Goal: Task Accomplishment & Management: Complete application form

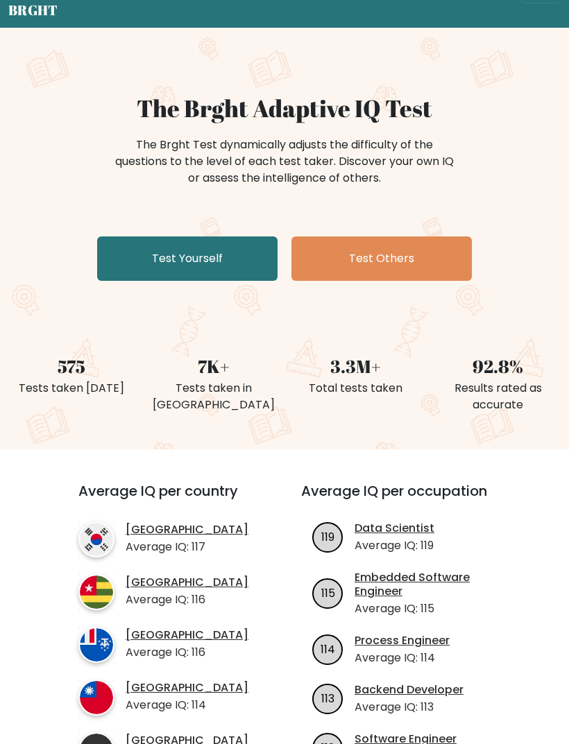
scroll to position [49, 0]
click at [146, 268] on link "Test Yourself" at bounding box center [187, 258] width 180 height 44
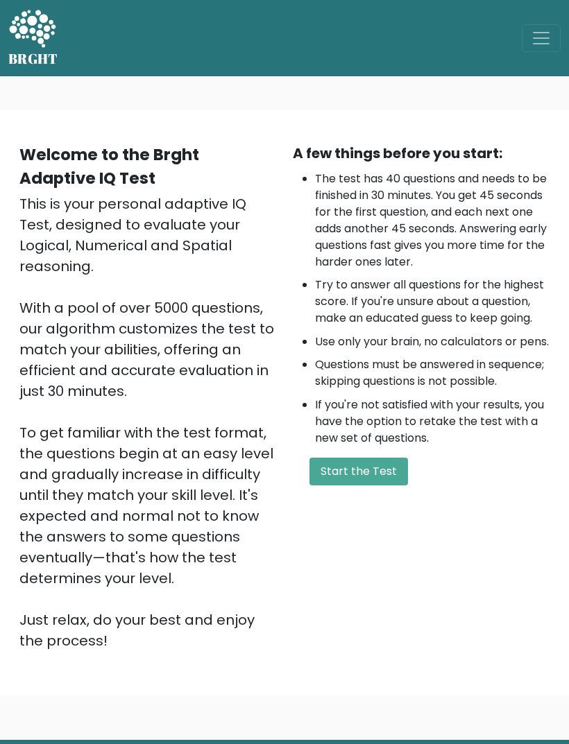
click at [386, 485] on button "Start the Test" at bounding box center [358, 472] width 98 height 28
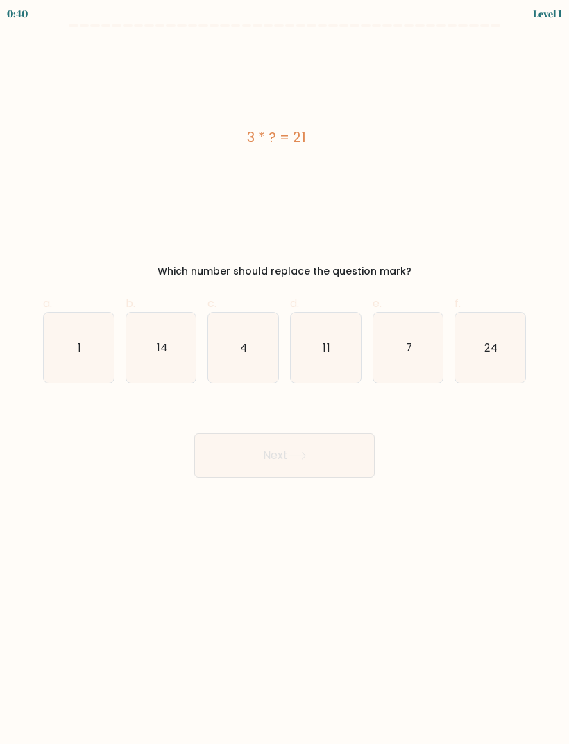
click at [399, 316] on icon "7" at bounding box center [408, 348] width 70 height 70
click at [285, 372] on input "e. 7" at bounding box center [284, 376] width 1 height 9
radio input "true"
click at [353, 461] on button "Next" at bounding box center [284, 455] width 180 height 44
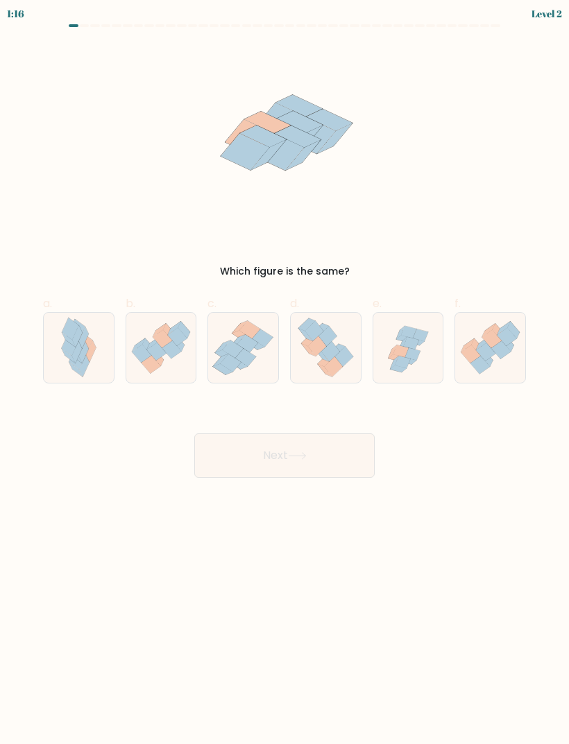
click at [415, 379] on icon at bounding box center [408, 347] width 70 height 67
click at [285, 379] on input "e." at bounding box center [284, 376] width 1 height 9
radio input "true"
click at [356, 451] on button "Next" at bounding box center [284, 455] width 180 height 44
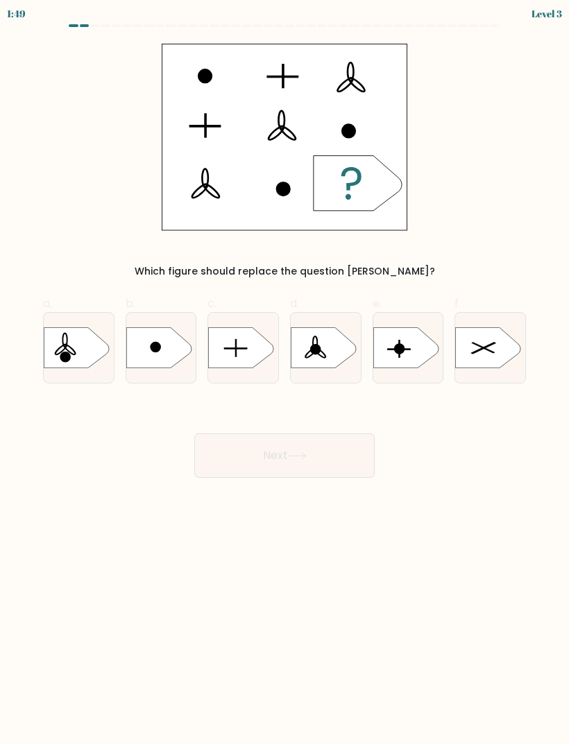
click at [237, 344] on icon at bounding box center [241, 347] width 65 height 41
click at [284, 372] on input "c." at bounding box center [284, 376] width 1 height 9
radio input "true"
click at [343, 454] on button "Next" at bounding box center [284, 455] width 180 height 44
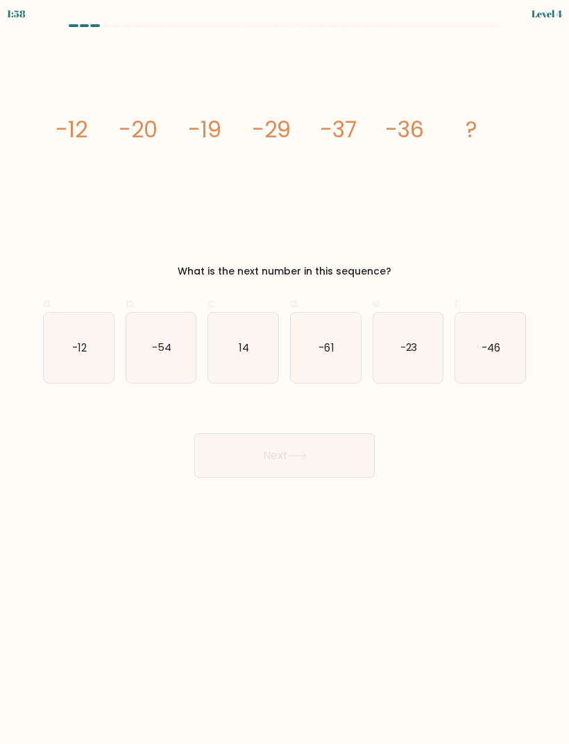
click at [485, 346] on text "-46" at bounding box center [490, 347] width 19 height 15
click at [285, 372] on input "f. -46" at bounding box center [284, 376] width 1 height 9
radio input "true"
click at [329, 448] on button "Next" at bounding box center [284, 455] width 180 height 44
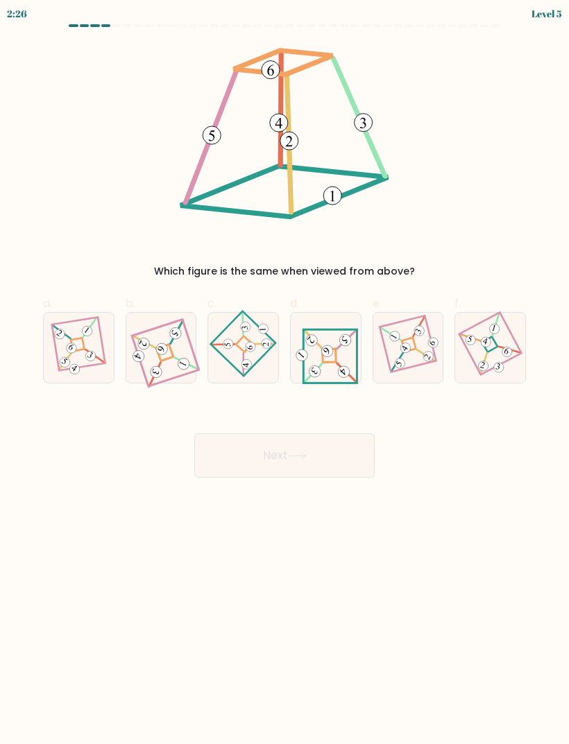
click at [325, 324] on icon at bounding box center [325, 348] width 64 height 56
click at [285, 372] on input "d." at bounding box center [284, 376] width 1 height 9
radio input "true"
click at [301, 465] on button "Next" at bounding box center [284, 455] width 180 height 44
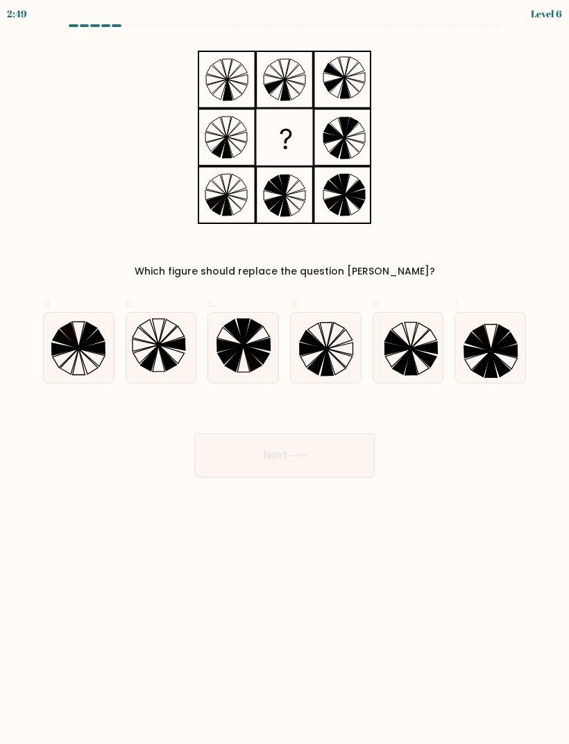
click at [315, 331] on icon at bounding box center [326, 348] width 70 height 70
click at [285, 372] on input "d." at bounding box center [284, 376] width 1 height 9
radio input "true"
click at [345, 441] on button "Next" at bounding box center [284, 455] width 180 height 44
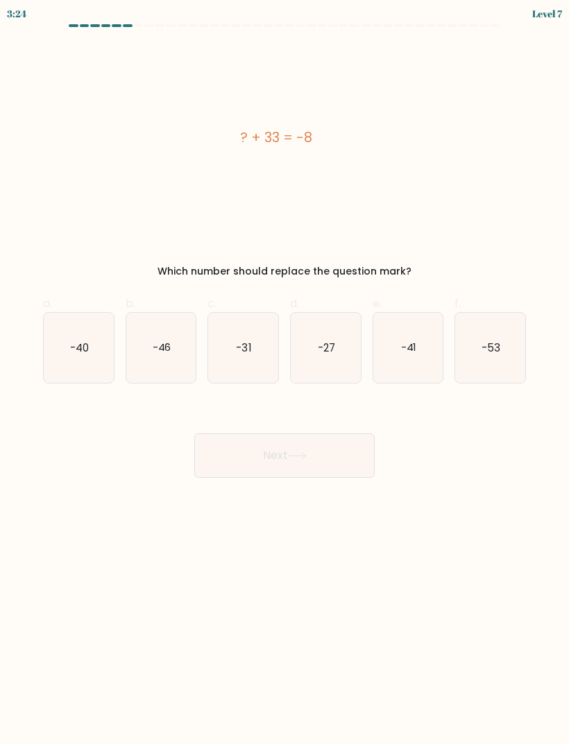
click at [456, 336] on icon "-53" at bounding box center [490, 348] width 70 height 70
click at [285, 372] on input "f. -53" at bounding box center [284, 376] width 1 height 9
radio input "true"
click at [422, 332] on icon "-41" at bounding box center [408, 348] width 70 height 70
click at [285, 372] on input "e. -41" at bounding box center [284, 376] width 1 height 9
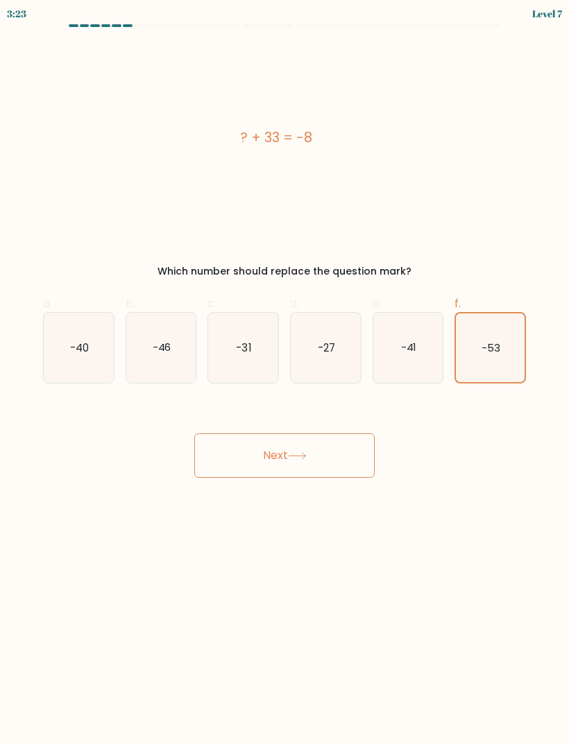
radio input "true"
click at [371, 462] on button "Next" at bounding box center [284, 455] width 180 height 44
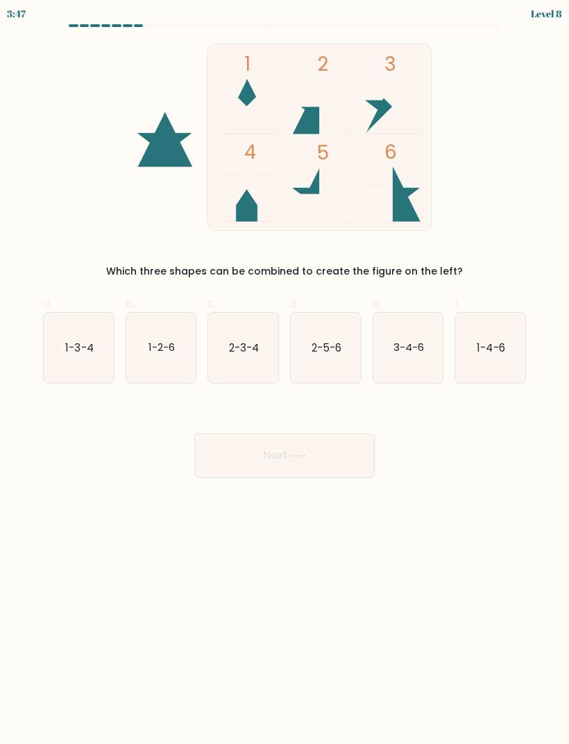
click at [8, 315] on form at bounding box center [284, 251] width 569 height 454
click at [350, 337] on icon "2-5-6" at bounding box center [326, 348] width 70 height 70
click at [285, 372] on input "d. 2-5-6" at bounding box center [284, 376] width 1 height 9
radio input "true"
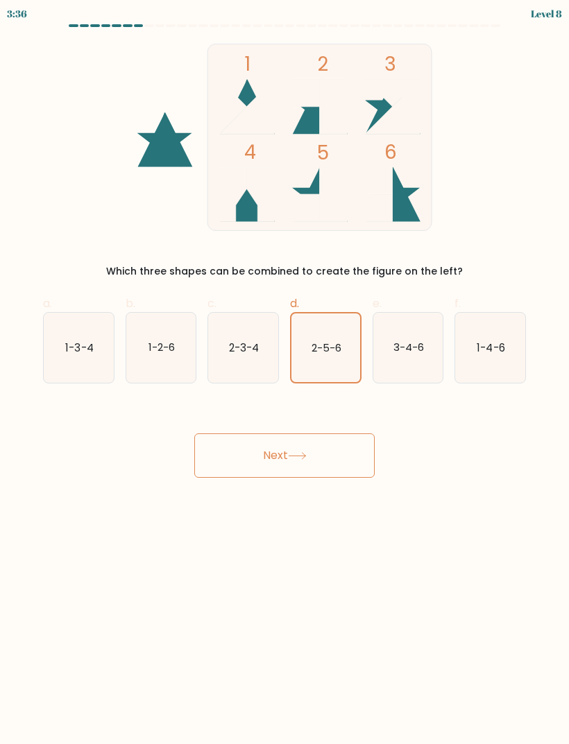
click at [336, 433] on button "Next" at bounding box center [284, 455] width 180 height 44
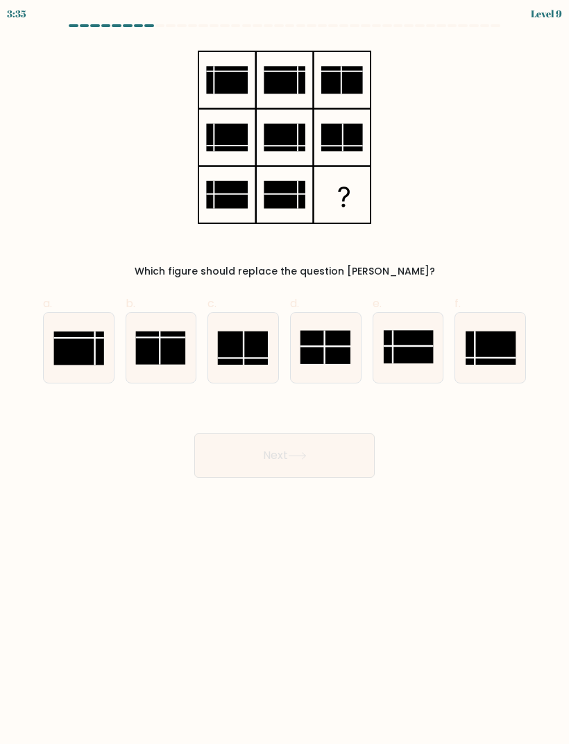
scroll to position [0, 0]
click at [341, 365] on icon at bounding box center [326, 348] width 70 height 70
click at [285, 372] on input "d." at bounding box center [284, 376] width 1 height 9
radio input "true"
click at [309, 464] on button "Next" at bounding box center [284, 455] width 180 height 44
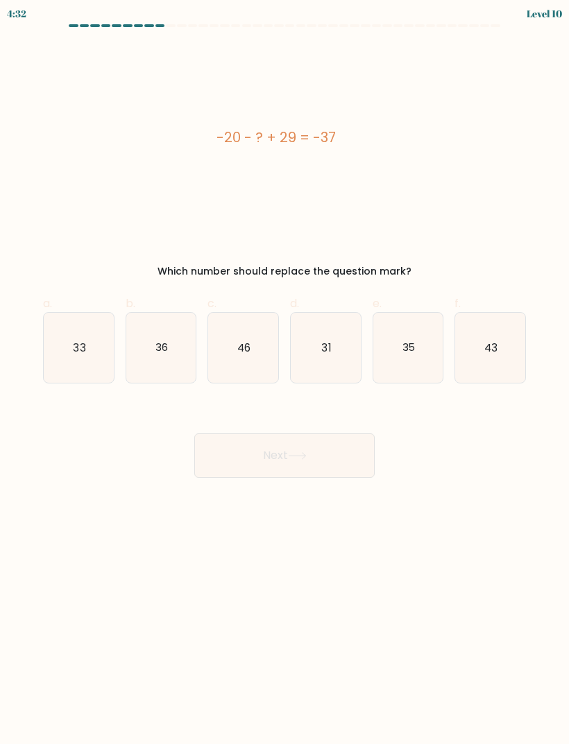
click at [268, 368] on icon "46" at bounding box center [243, 348] width 70 height 70
click at [284, 372] on input "c. 46" at bounding box center [284, 376] width 1 height 9
radio input "true"
click at [311, 460] on button "Next" at bounding box center [284, 455] width 180 height 44
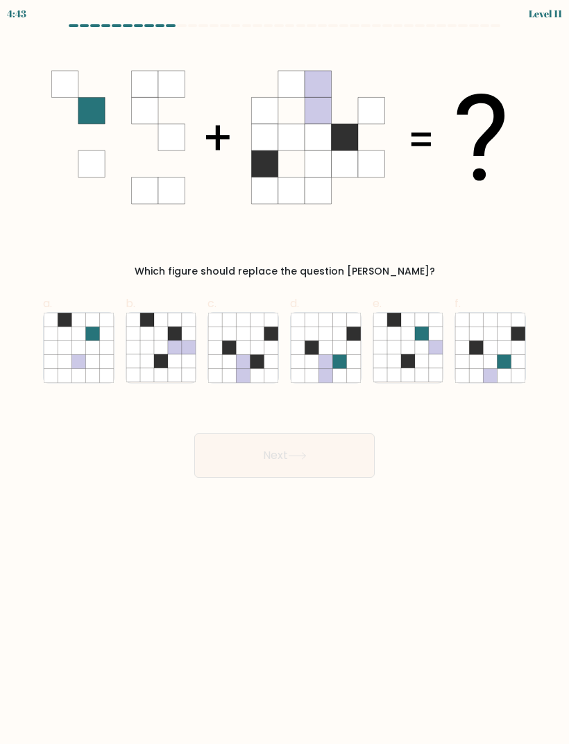
click at [323, 373] on icon at bounding box center [325, 375] width 14 height 14
click at [285, 373] on input "d." at bounding box center [284, 376] width 1 height 9
radio input "true"
click at [319, 454] on button "Next" at bounding box center [284, 455] width 180 height 44
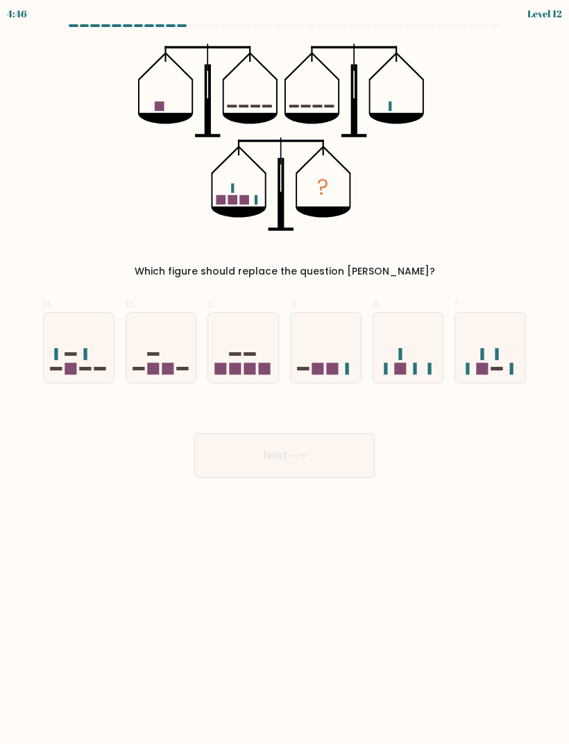
click at [388, 707] on body "4:46 Level 12" at bounding box center [284, 372] width 569 height 744
click at [418, 325] on icon at bounding box center [408, 348] width 70 height 58
click at [285, 372] on input "e." at bounding box center [284, 376] width 1 height 9
radio input "true"
click at [202, 455] on button "Next" at bounding box center [284, 455] width 180 height 44
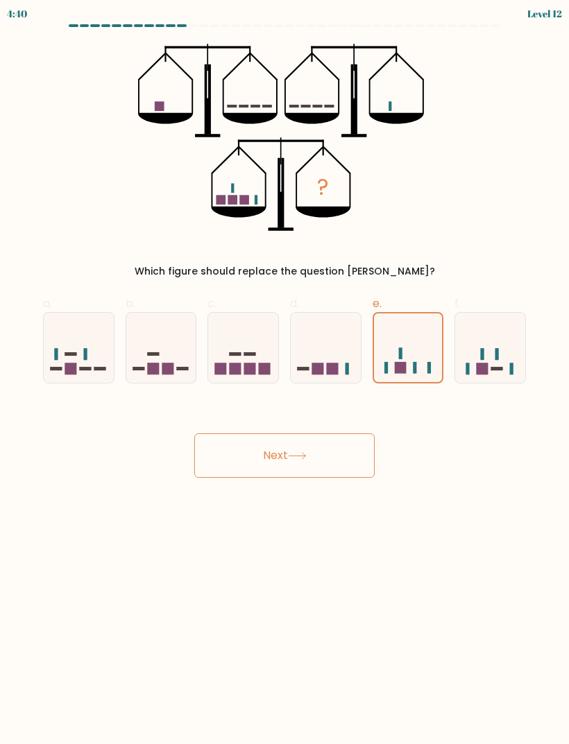
click at [208, 475] on button "Next" at bounding box center [284, 455] width 180 height 44
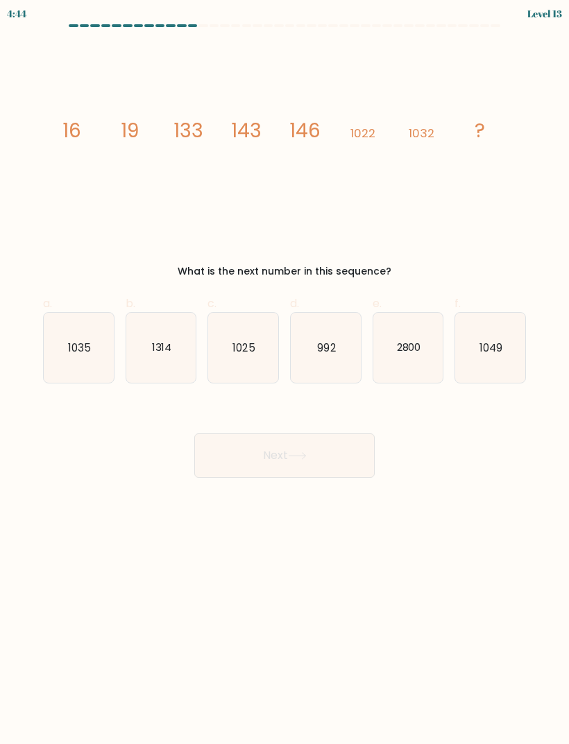
click at [54, 352] on icon "1035" at bounding box center [79, 348] width 70 height 70
click at [284, 372] on input "a. 1035" at bounding box center [284, 376] width 1 height 9
radio input "true"
click at [218, 467] on button "Next" at bounding box center [284, 455] width 180 height 44
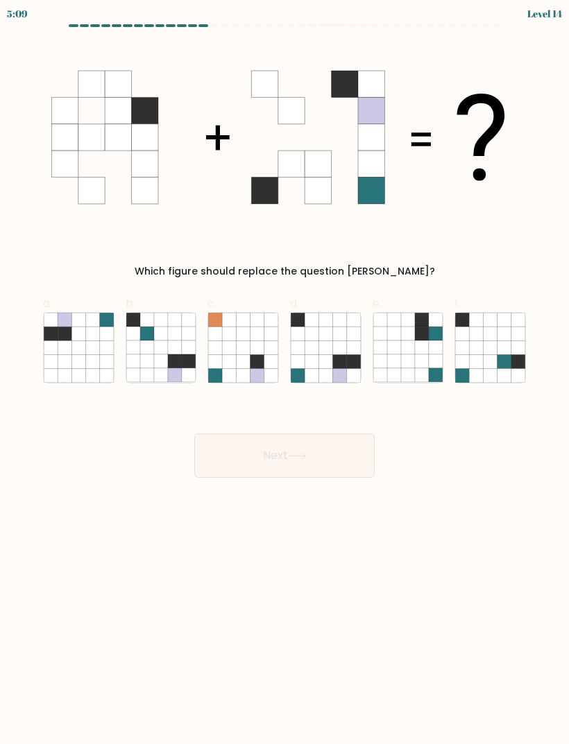
click at [89, 344] on icon at bounding box center [92, 348] width 14 height 14
click at [284, 372] on input "a." at bounding box center [284, 376] width 1 height 9
radio input "true"
click at [212, 470] on button "Next" at bounding box center [284, 455] width 180 height 44
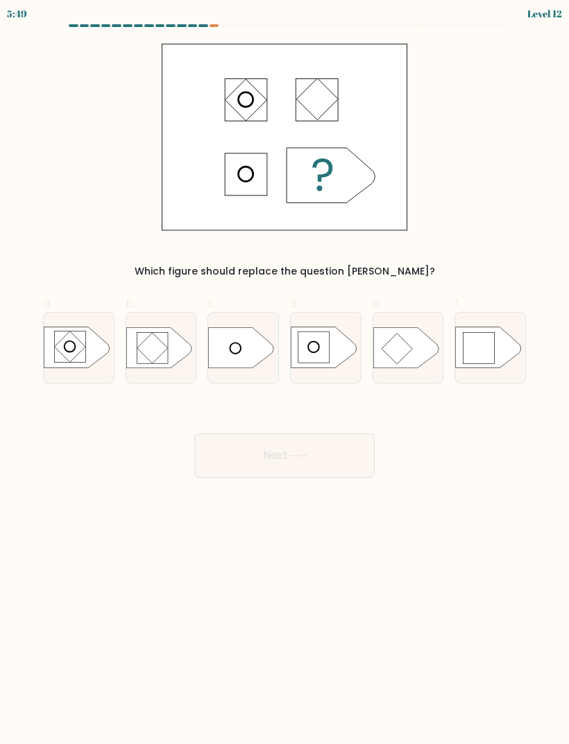
click at [437, 317] on div at bounding box center [407, 347] width 71 height 71
click at [285, 372] on input "e." at bounding box center [284, 376] width 1 height 9
radio input "true"
click at [224, 454] on button "Next" at bounding box center [284, 455] width 180 height 44
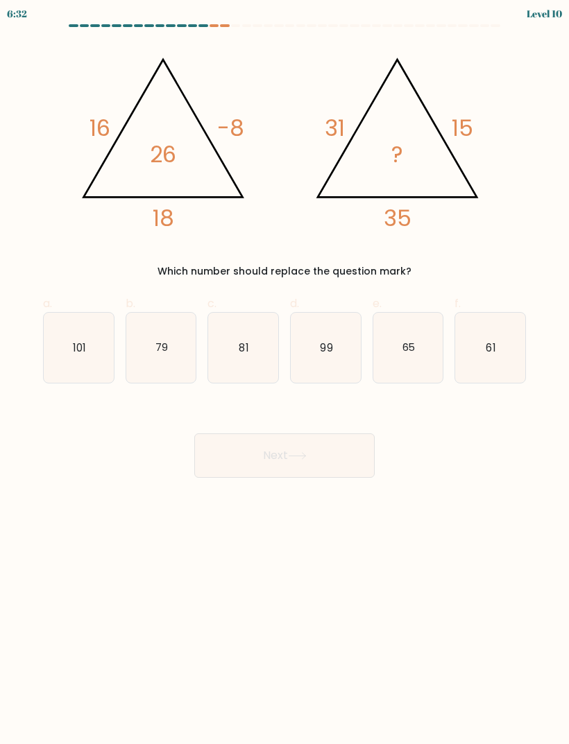
click at [109, 354] on icon "101" at bounding box center [79, 348] width 70 height 70
click at [284, 372] on input "a. 101" at bounding box center [284, 376] width 1 height 9
radio input "true"
click at [332, 447] on button "Next" at bounding box center [284, 455] width 180 height 44
click at [320, 451] on button "Next" at bounding box center [284, 455] width 180 height 44
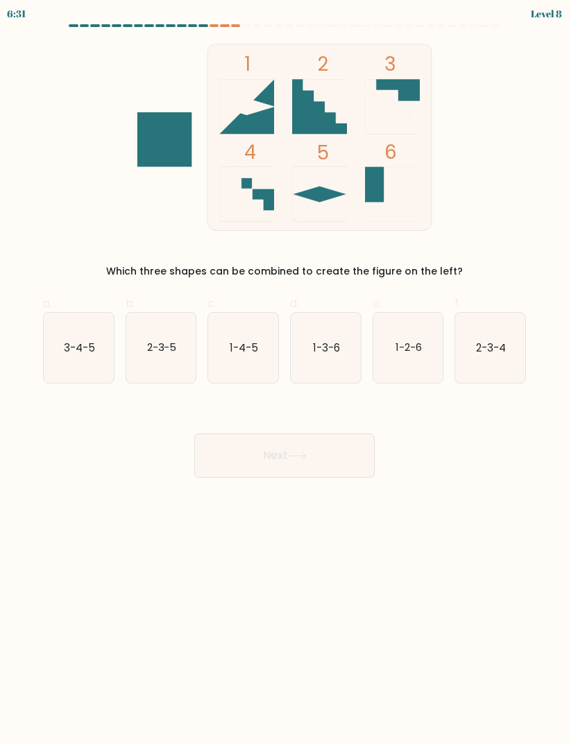
click at [391, 344] on icon "1-2-6" at bounding box center [408, 348] width 70 height 70
click at [285, 372] on input "e. 1-2-6" at bounding box center [284, 376] width 1 height 9
radio input "true"
click at [391, 344] on icon "1-2-6" at bounding box center [408, 347] width 69 height 69
click at [285, 372] on input "e. 1-2-6" at bounding box center [284, 376] width 1 height 9
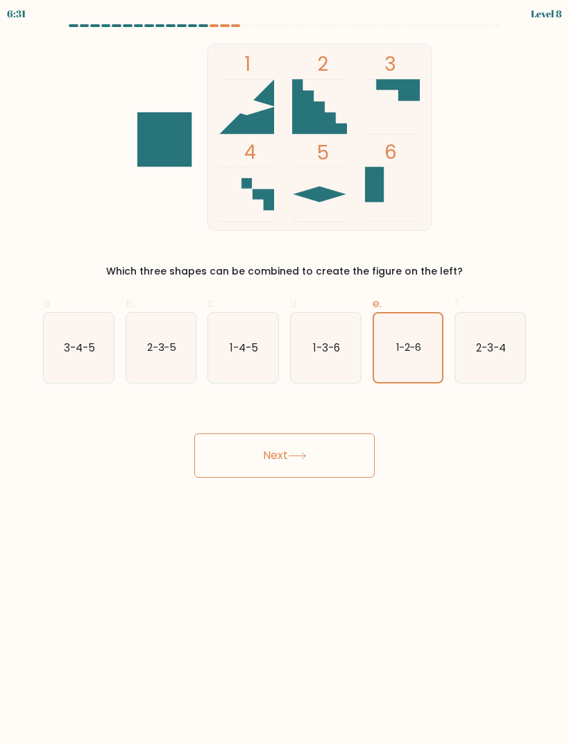
click at [244, 456] on button "Next" at bounding box center [284, 455] width 180 height 44
click at [243, 456] on button "Next" at bounding box center [284, 455] width 180 height 44
click at [337, 440] on button "Next" at bounding box center [284, 455] width 180 height 44
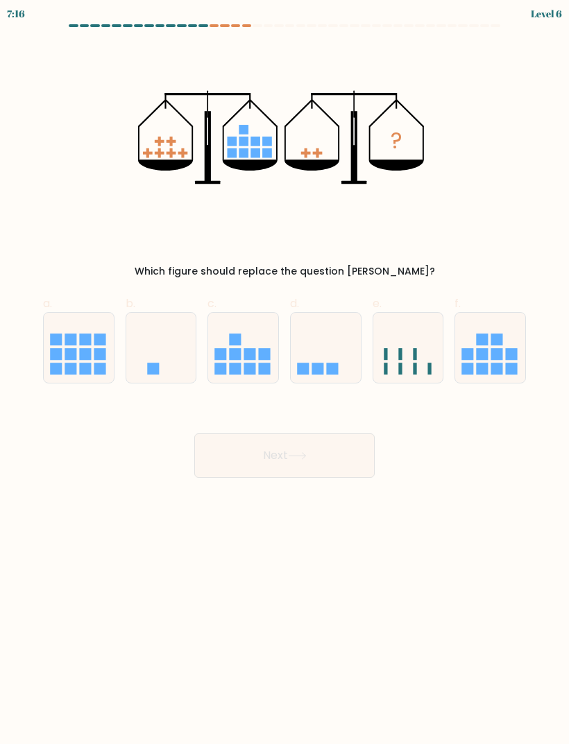
click at [338, 448] on button "Next" at bounding box center [284, 455] width 180 height 44
click at [345, 438] on button "Next" at bounding box center [284, 455] width 180 height 44
click at [237, 466] on button "Next" at bounding box center [284, 455] width 180 height 44
click at [410, 354] on icon at bounding box center [408, 348] width 70 height 58
click at [285, 372] on input "e." at bounding box center [284, 376] width 1 height 9
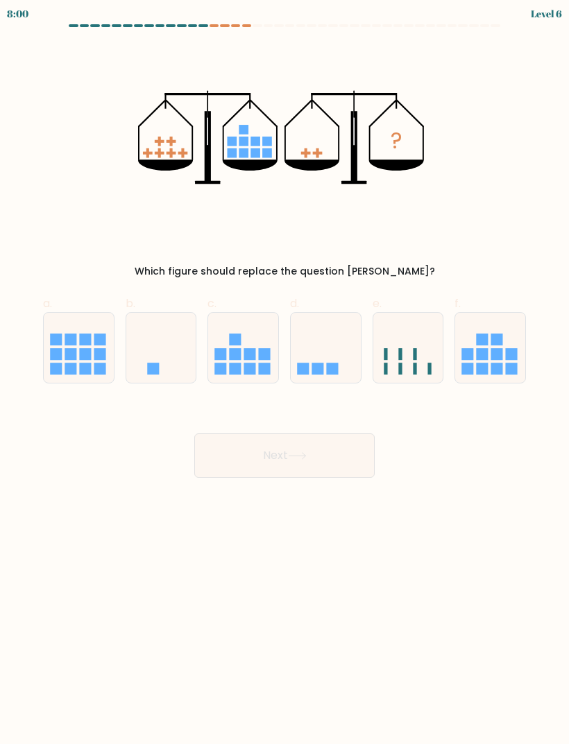
radio input "true"
click at [232, 454] on button "Next" at bounding box center [284, 455] width 180 height 44
click at [474, 341] on icon at bounding box center [490, 348] width 70 height 58
click at [285, 372] on input "f." at bounding box center [284, 376] width 1 height 9
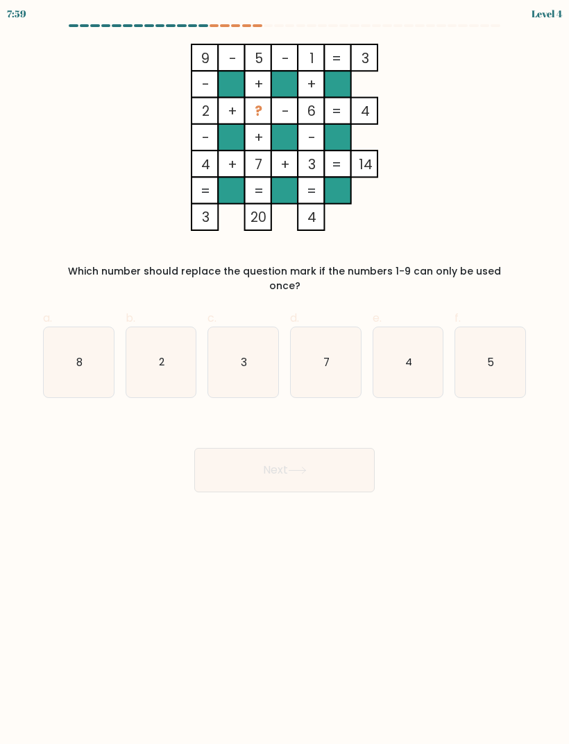
click at [180, 362] on icon "2" at bounding box center [161, 362] width 70 height 70
click at [284, 372] on input "b. 2" at bounding box center [284, 376] width 1 height 9
radio input "true"
click at [356, 448] on button "Next" at bounding box center [284, 470] width 180 height 44
click at [350, 448] on button "Next" at bounding box center [284, 470] width 180 height 44
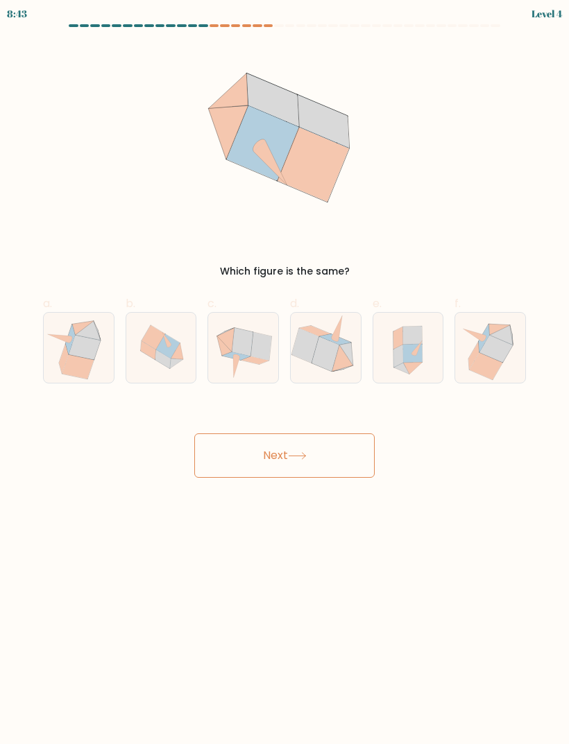
click at [250, 465] on button "Next" at bounding box center [284, 455] width 180 height 44
click at [404, 351] on icon at bounding box center [412, 353] width 19 height 19
click at [285, 372] on input "e." at bounding box center [284, 376] width 1 height 9
radio input "true"
click at [239, 445] on button "Next" at bounding box center [284, 455] width 180 height 44
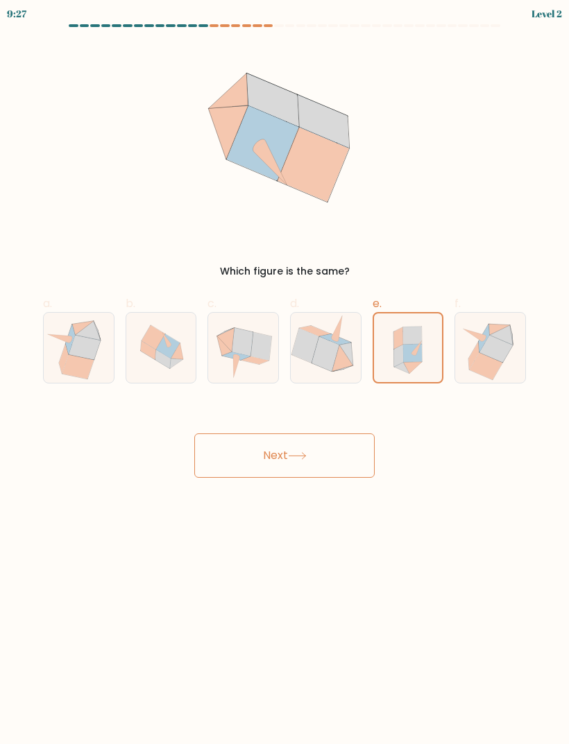
click at [237, 440] on button "Next" at bounding box center [284, 455] width 180 height 44
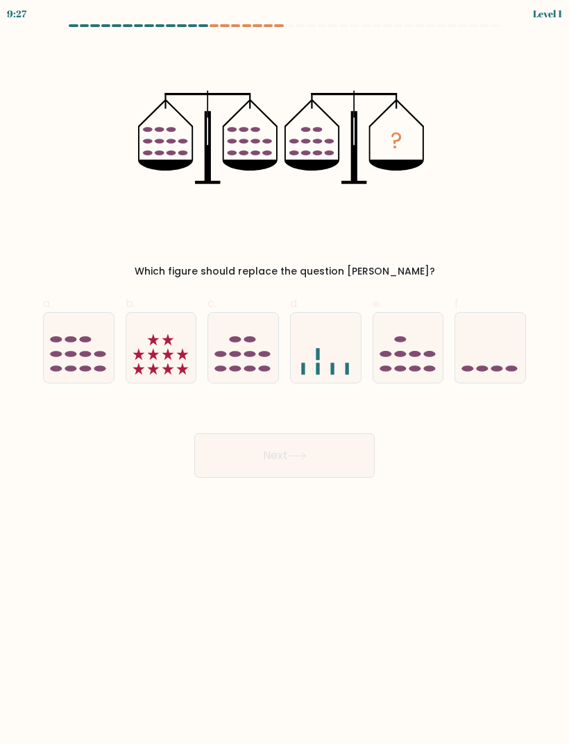
click at [150, 344] on icon at bounding box center [153, 340] width 12 height 12
click at [284, 372] on input "b." at bounding box center [284, 376] width 1 height 9
radio input "true"
click at [381, 359] on icon at bounding box center [408, 348] width 70 height 58
click at [285, 372] on input "e." at bounding box center [284, 376] width 1 height 9
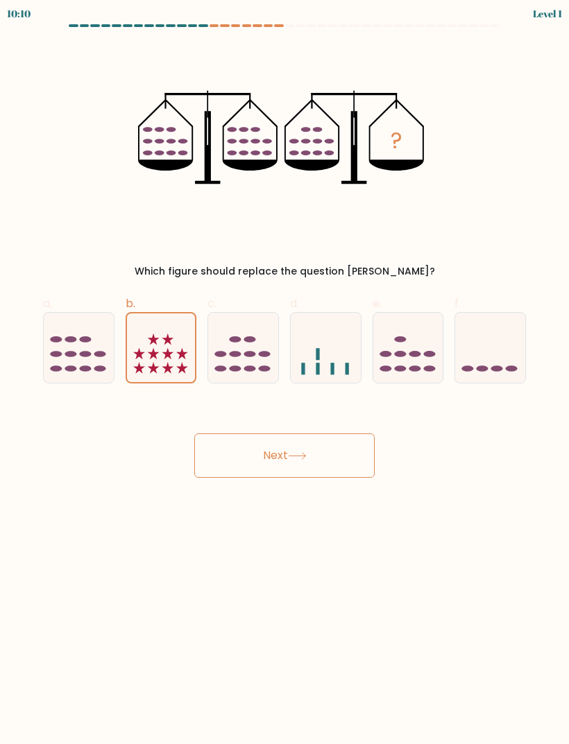
radio input "true"
click at [232, 456] on button "Next" at bounding box center [284, 455] width 180 height 44
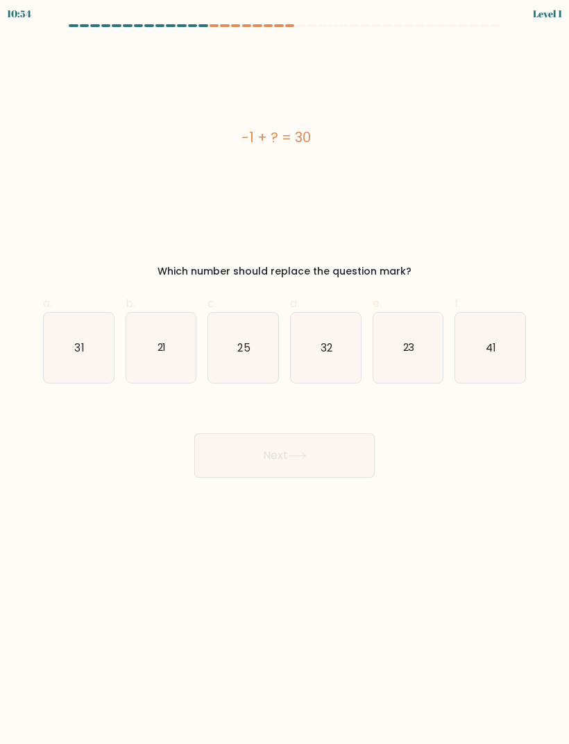
click at [335, 465] on button "Next" at bounding box center [284, 455] width 180 height 44
click at [143, 359] on icon "21" at bounding box center [161, 348] width 70 height 70
click at [284, 372] on input "b. 21" at bounding box center [284, 376] width 1 height 9
radio input "true"
click at [343, 456] on button "Next" at bounding box center [284, 455] width 180 height 44
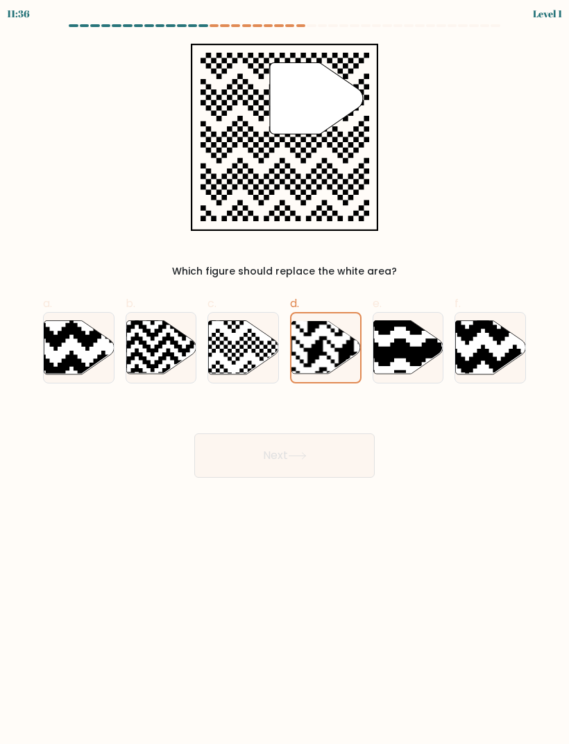
click at [223, 456] on button "Next" at bounding box center [284, 455] width 180 height 44
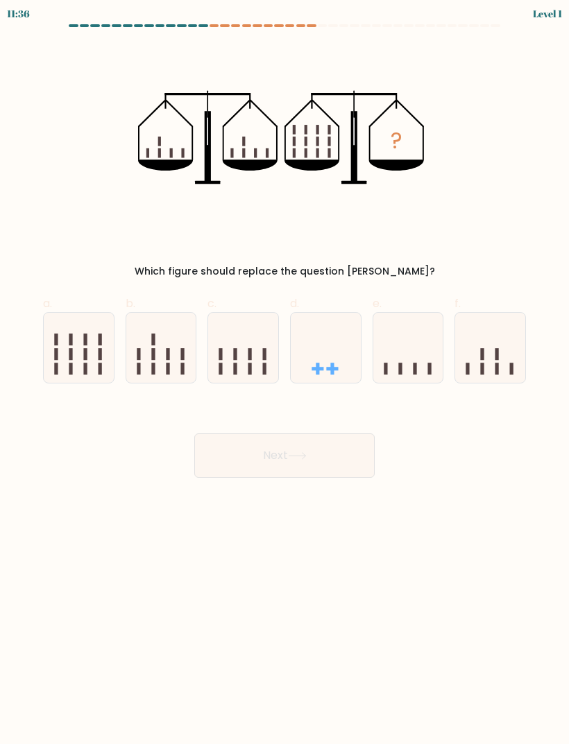
click at [335, 447] on button "Next" at bounding box center [284, 455] width 180 height 44
click at [104, 347] on icon at bounding box center [79, 348] width 70 height 58
click at [284, 372] on input "a." at bounding box center [284, 376] width 1 height 9
radio input "true"
click at [343, 455] on button "Next" at bounding box center [284, 455] width 180 height 44
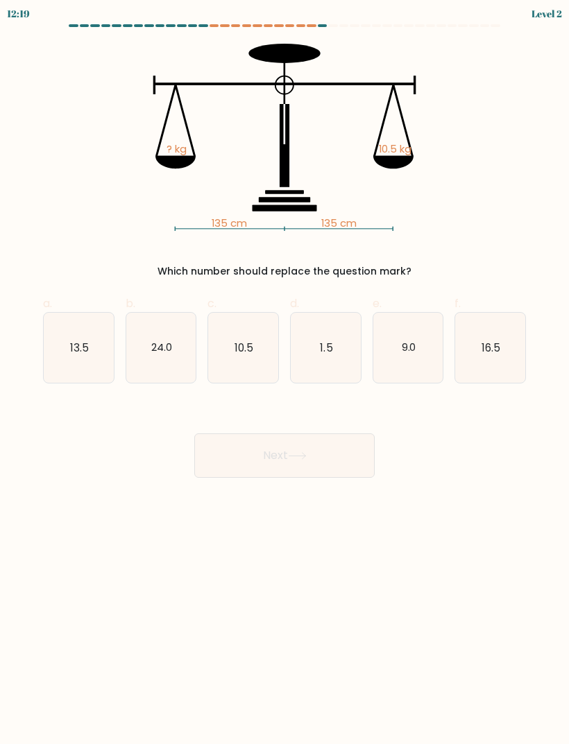
click at [499, 371] on icon "16.5" at bounding box center [490, 348] width 70 height 70
click at [285, 372] on input "f. 16.5" at bounding box center [284, 376] width 1 height 9
radio input "true"
click at [225, 463] on button "Next" at bounding box center [284, 455] width 180 height 44
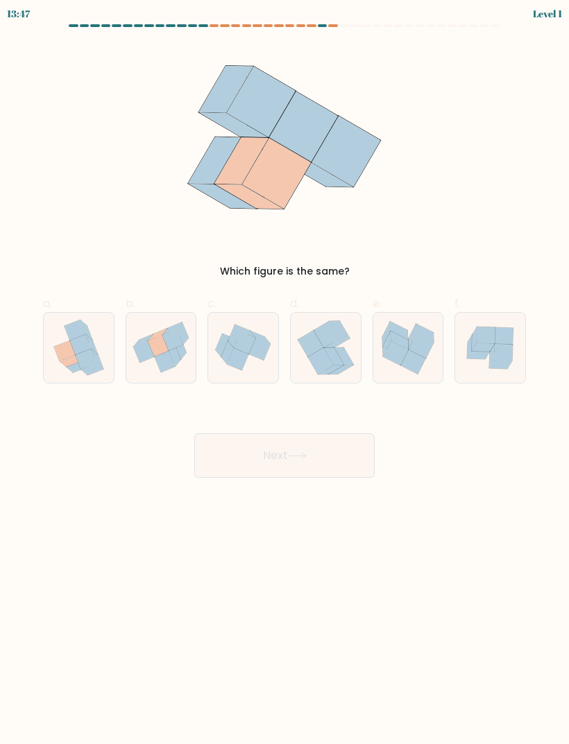
click at [130, 354] on icon at bounding box center [161, 347] width 70 height 62
click at [284, 372] on input "b." at bounding box center [284, 376] width 1 height 9
radio input "true"
click at [343, 463] on button "Next" at bounding box center [284, 455] width 180 height 44
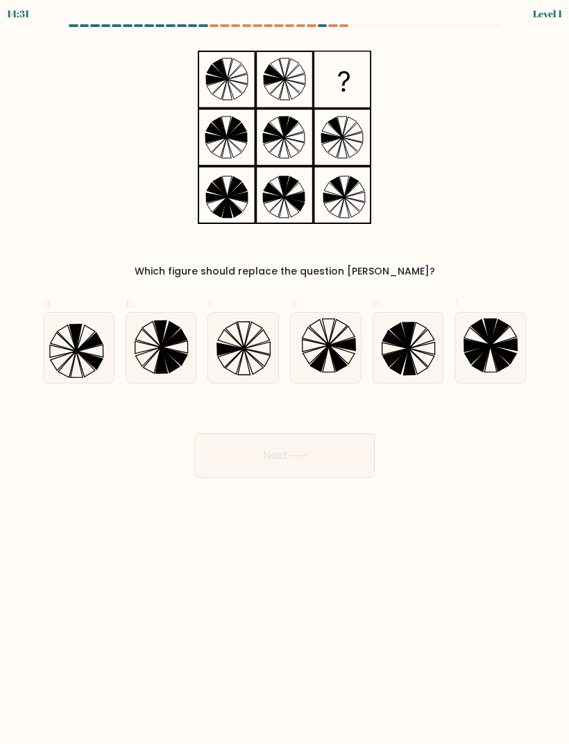
click at [393, 359] on icon at bounding box center [396, 358] width 26 height 18
click at [285, 372] on input "e." at bounding box center [284, 376] width 1 height 9
radio input "true"
click at [223, 459] on button "Next" at bounding box center [284, 455] width 180 height 44
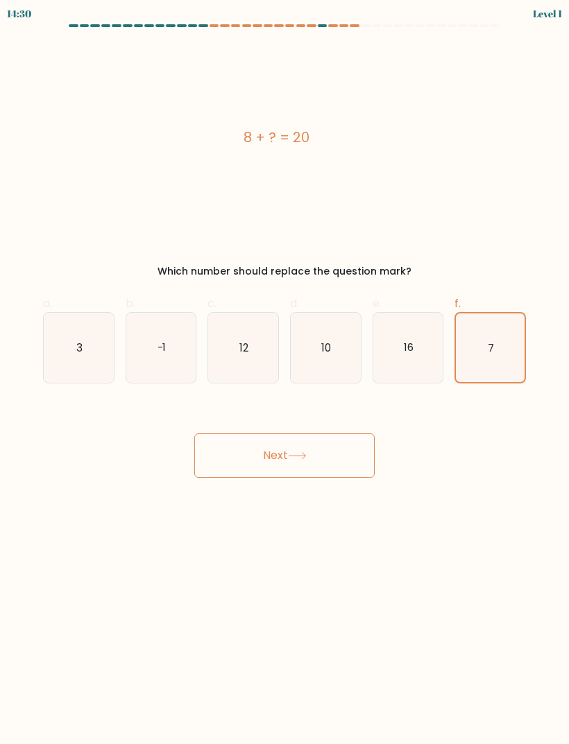
click at [347, 459] on button "Next" at bounding box center [284, 455] width 180 height 44
click at [347, 458] on button "Next" at bounding box center [284, 455] width 180 height 44
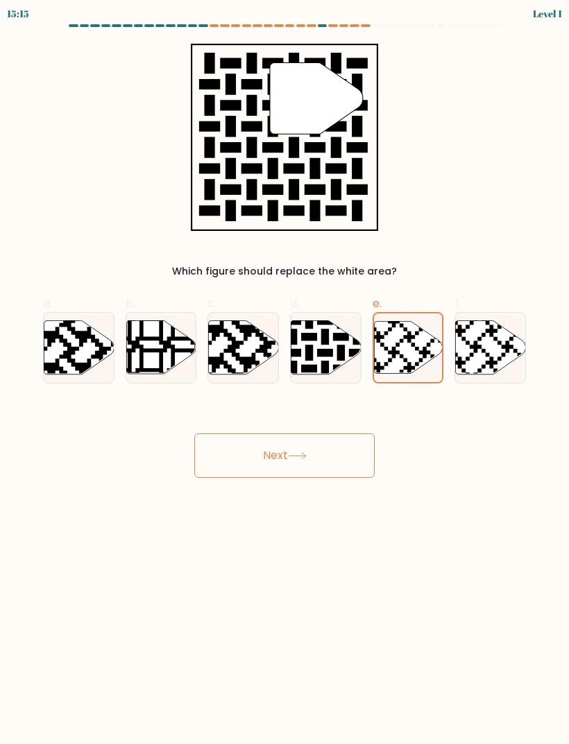
click at [222, 449] on button "Next" at bounding box center [284, 455] width 180 height 44
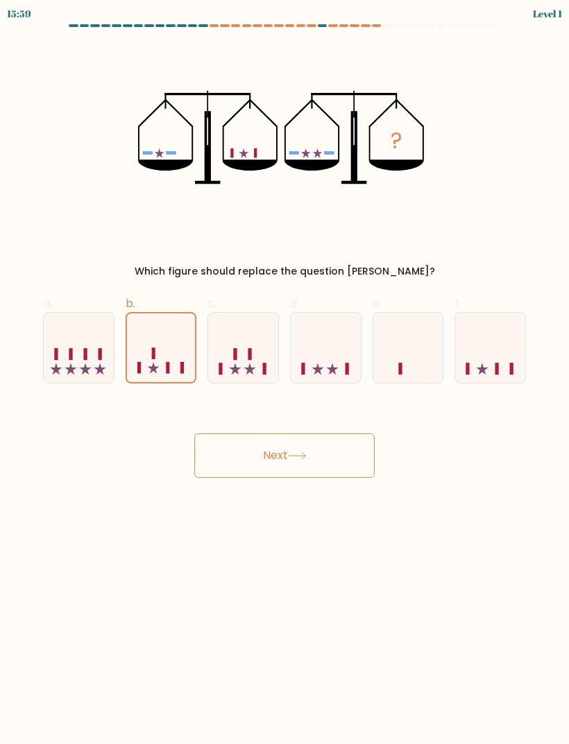
click at [347, 460] on button "Next" at bounding box center [284, 455] width 180 height 44
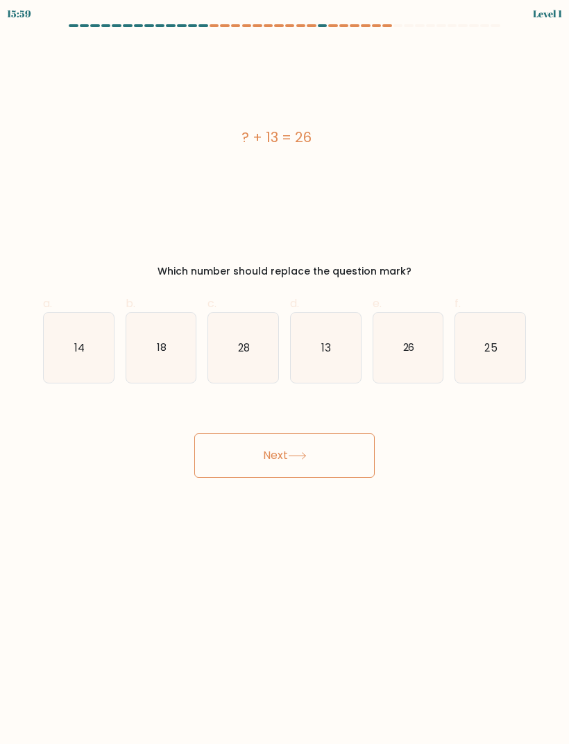
click at [230, 458] on button "Next" at bounding box center [284, 455] width 180 height 44
click at [458, 351] on icon "25" at bounding box center [490, 348] width 70 height 70
click at [285, 372] on input "f. 25" at bounding box center [284, 376] width 1 height 9
radio input "true"
click at [345, 450] on button "Next" at bounding box center [284, 455] width 180 height 44
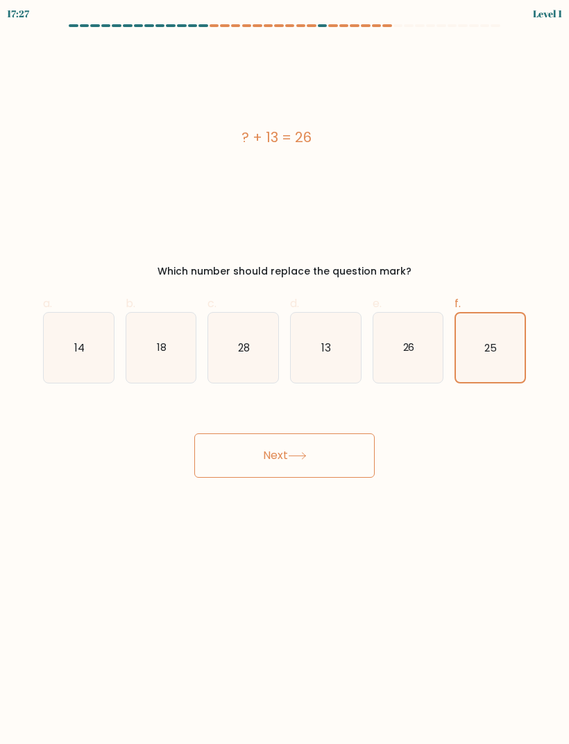
click at [344, 457] on button "Next" at bounding box center [284, 455] width 180 height 44
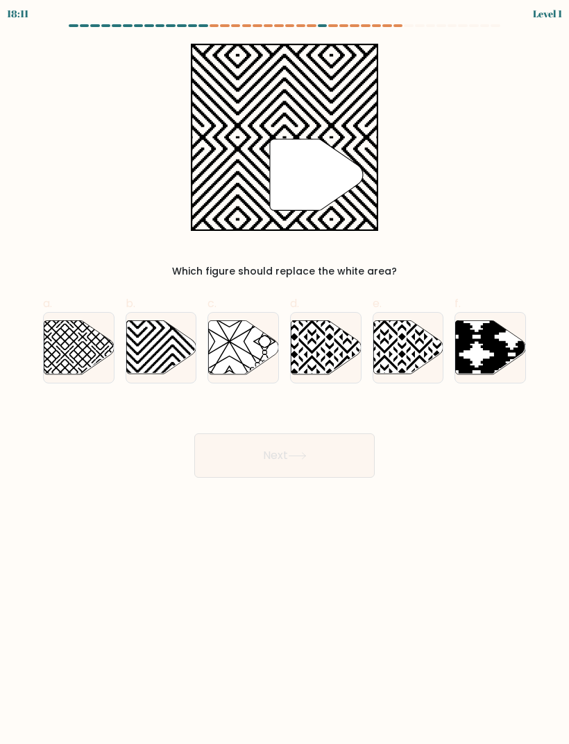
click at [57, 340] on icon at bounding box center [100, 319] width 141 height 141
click at [284, 372] on input "a." at bounding box center [284, 376] width 1 height 9
radio input "true"
click at [57, 340] on icon at bounding box center [78, 347] width 69 height 53
click at [284, 372] on input "a." at bounding box center [284, 376] width 1 height 9
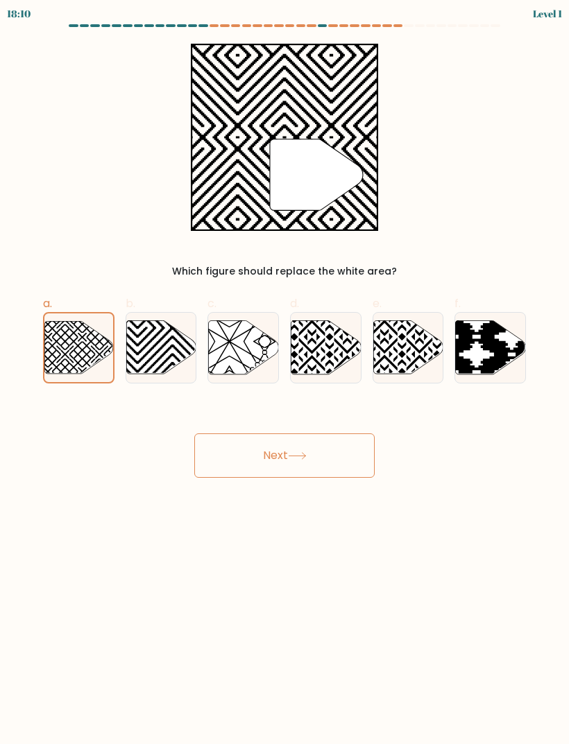
click at [334, 454] on button "Next" at bounding box center [284, 455] width 180 height 44
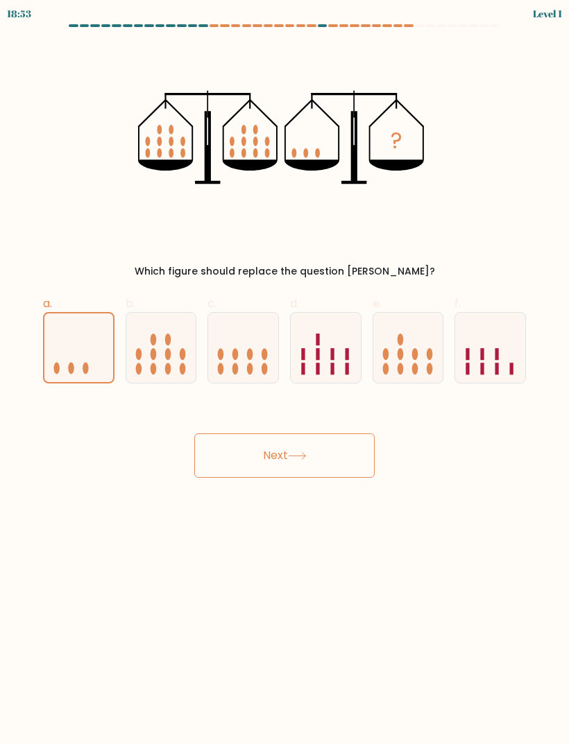
click at [338, 454] on button "Next" at bounding box center [284, 455] width 180 height 44
click at [60, 339] on icon at bounding box center [78, 347] width 69 height 57
click at [284, 372] on input "a." at bounding box center [284, 376] width 1 height 9
click at [336, 457] on button "Next" at bounding box center [284, 455] width 180 height 44
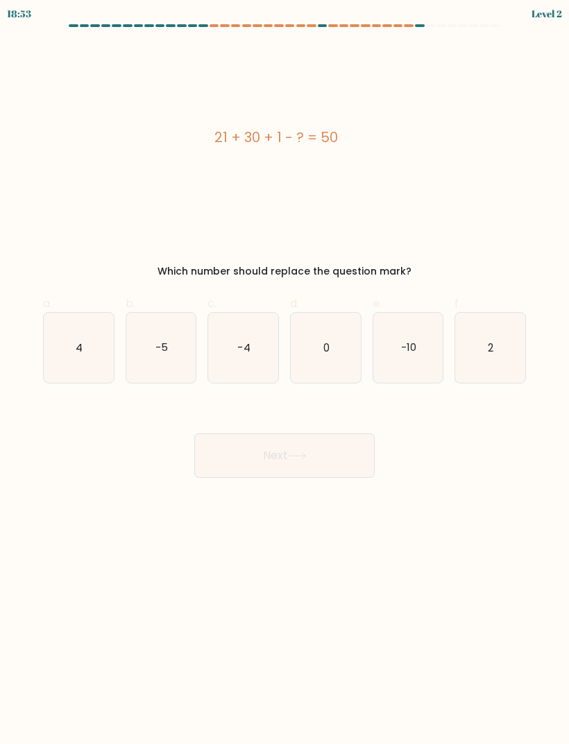
click at [340, 452] on button "Next" at bounding box center [284, 455] width 180 height 44
click at [342, 445] on button "Next" at bounding box center [284, 455] width 180 height 44
click at [64, 347] on icon "4" at bounding box center [79, 348] width 70 height 70
click at [284, 372] on input "a. 4" at bounding box center [284, 376] width 1 height 9
radio input "true"
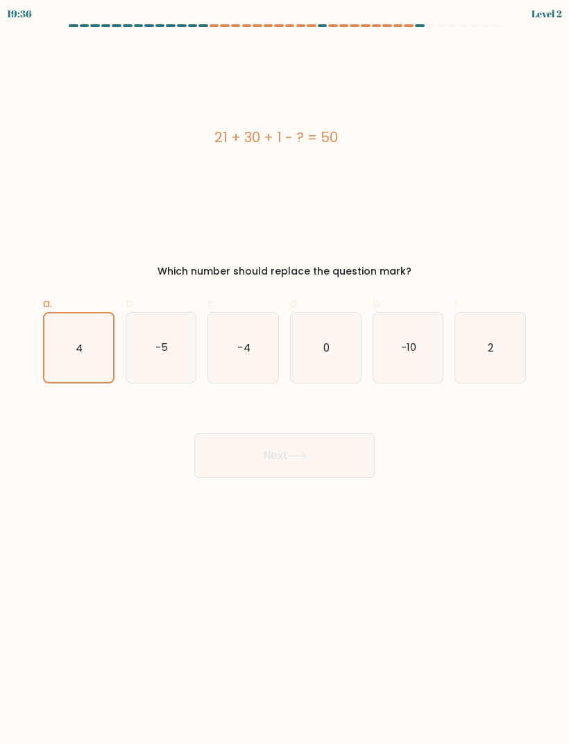
click at [68, 347] on icon "4" at bounding box center [78, 347] width 69 height 69
click at [284, 372] on input "a. 4" at bounding box center [284, 376] width 1 height 9
click at [341, 460] on button "Next" at bounding box center [284, 455] width 180 height 44
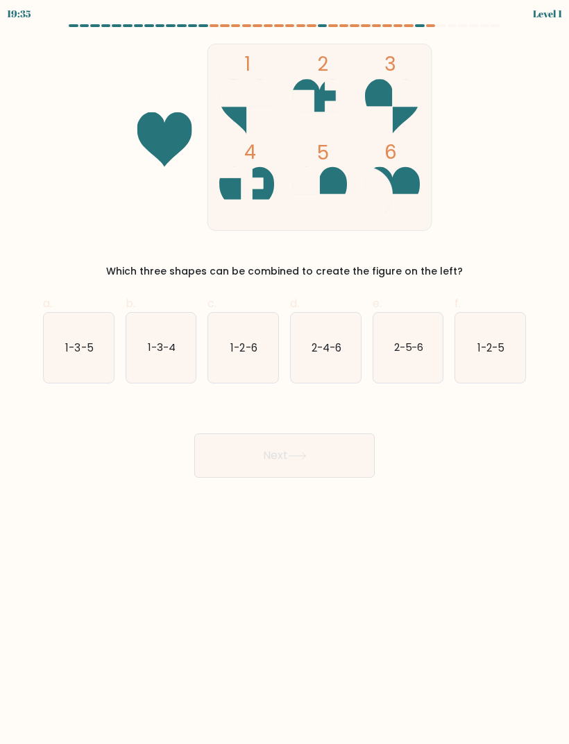
click at [67, 344] on text "1-3-5" at bounding box center [79, 347] width 28 height 15
click at [284, 372] on input "a. 1-3-5" at bounding box center [284, 376] width 1 height 9
radio input "true"
click at [506, 366] on icon "1-2-5" at bounding box center [490, 348] width 70 height 70
click at [285, 372] on input "f. 1-2-5" at bounding box center [284, 376] width 1 height 9
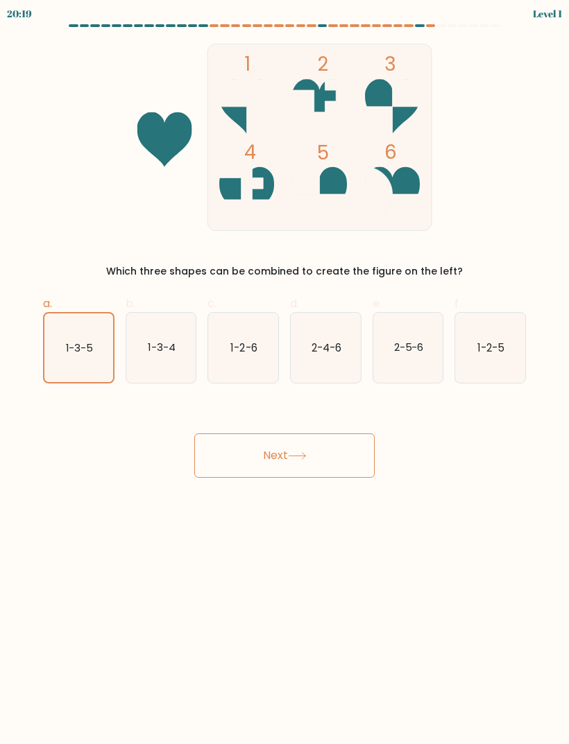
radio input "true"
click at [227, 448] on button "Next" at bounding box center [284, 455] width 180 height 44
click at [233, 447] on button "Next" at bounding box center [284, 455] width 180 height 44
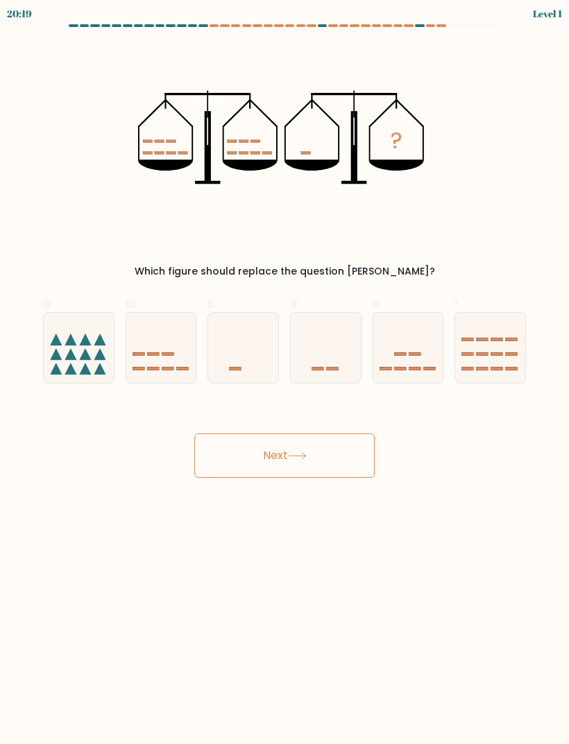
click at [233, 447] on button "Next" at bounding box center [284, 455] width 180 height 44
click at [511, 350] on icon at bounding box center [490, 348] width 70 height 58
click at [285, 372] on input "f." at bounding box center [284, 376] width 1 height 9
radio input "true"
click at [241, 449] on button "Next" at bounding box center [284, 455] width 180 height 44
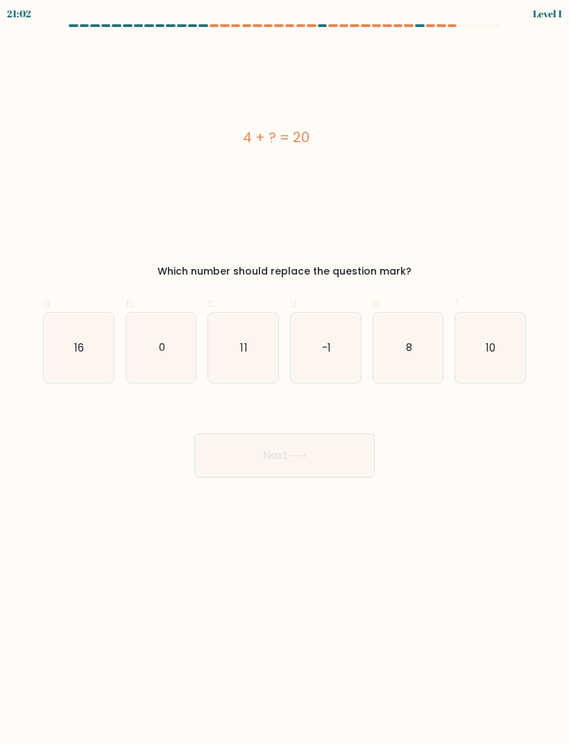
click at [503, 351] on icon "10" at bounding box center [490, 348] width 70 height 70
click at [285, 372] on input "f. 10" at bounding box center [284, 376] width 1 height 9
radio input "true"
click at [245, 452] on button "Next" at bounding box center [284, 455] width 180 height 44
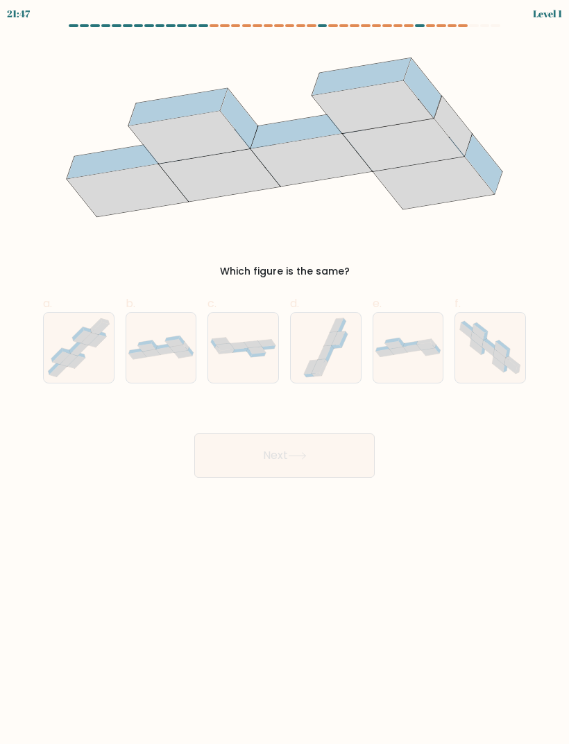
click at [504, 351] on icon at bounding box center [500, 350] width 12 height 16
click at [285, 372] on input "f." at bounding box center [284, 376] width 1 height 9
radio input "true"
click at [245, 454] on button "Next" at bounding box center [284, 455] width 180 height 44
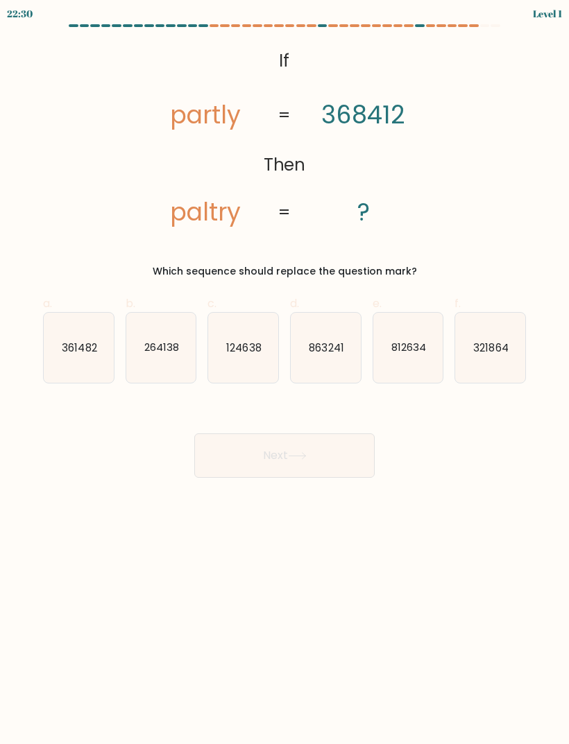
click at [493, 354] on text "321864" at bounding box center [491, 347] width 35 height 15
click at [285, 372] on input "f. 321864" at bounding box center [284, 376] width 1 height 9
radio input "true"
click at [245, 455] on button "Next" at bounding box center [284, 455] width 180 height 44
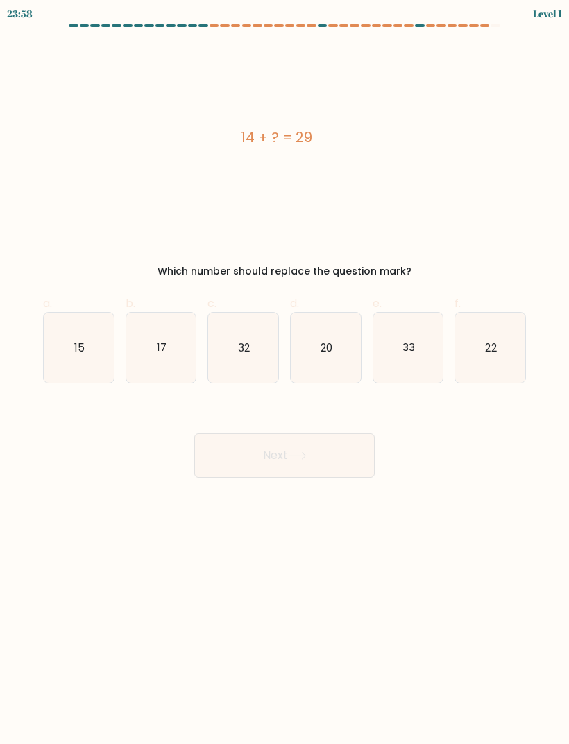
click at [506, 352] on icon "22" at bounding box center [490, 348] width 70 height 70
click at [285, 372] on input "f. 22" at bounding box center [284, 376] width 1 height 9
radio input "true"
click at [250, 467] on button "Next" at bounding box center [284, 455] width 180 height 44
click at [250, 462] on button "Next" at bounding box center [284, 455] width 180 height 44
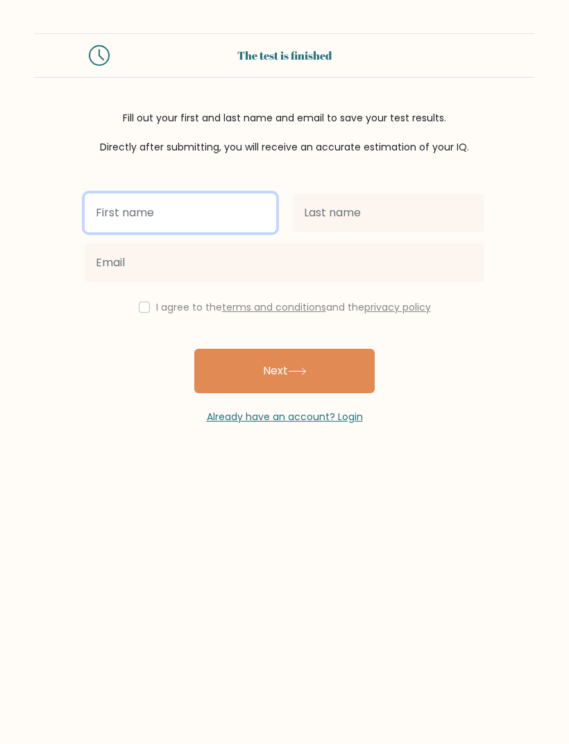
click at [98, 201] on input "text" at bounding box center [180, 212] width 191 height 39
type input "[PERSON_NAME]"
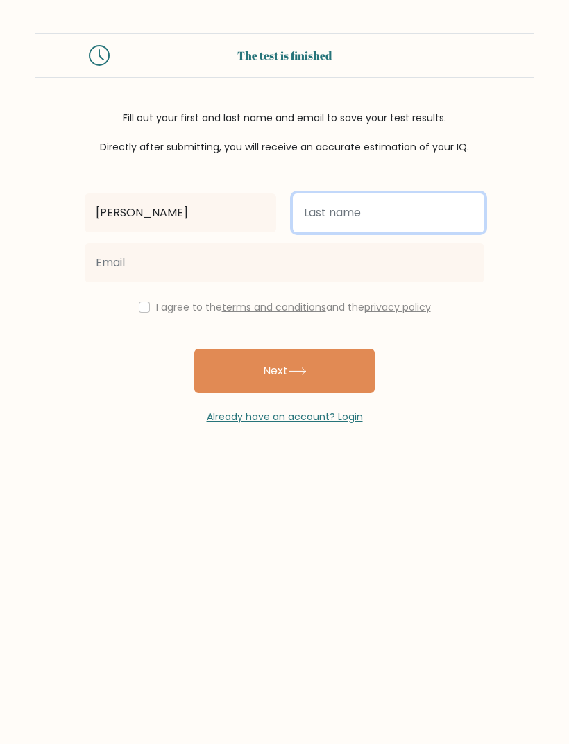
click at [382, 214] on input "text" at bounding box center [388, 212] width 191 height 39
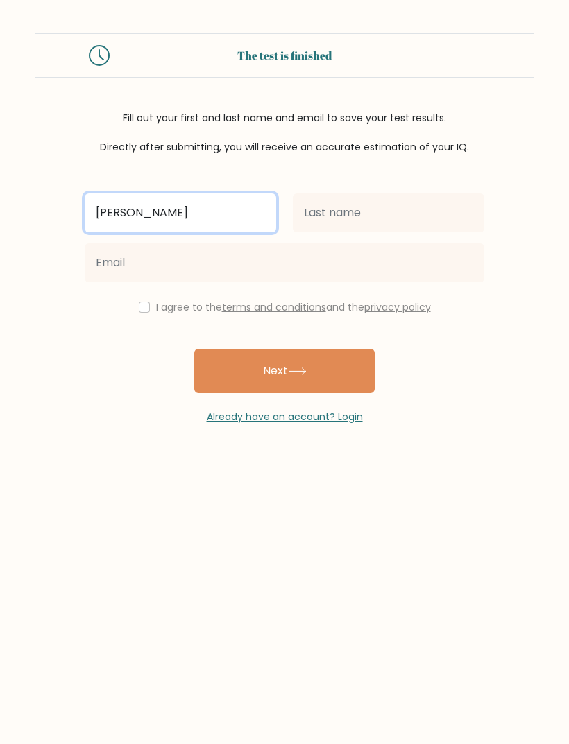
click at [221, 215] on input "陈" at bounding box center [180, 212] width 191 height 39
type input "知远"
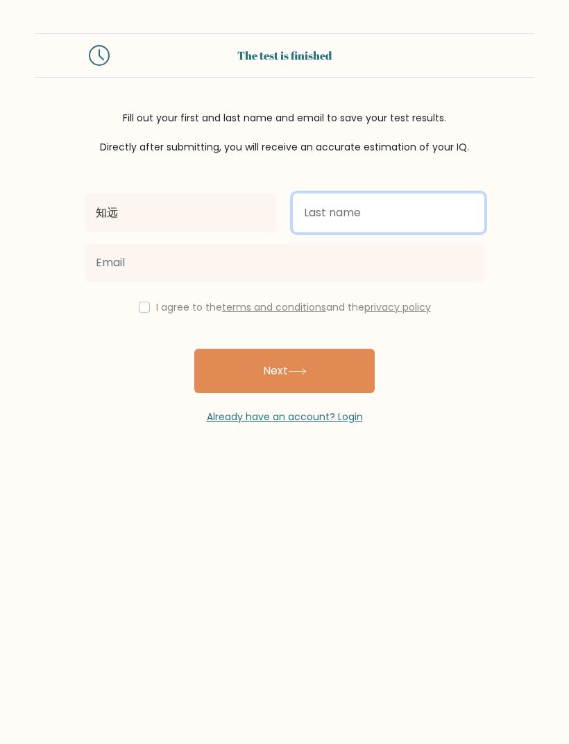
click at [371, 198] on input "text" at bounding box center [388, 212] width 191 height 39
type input "陈"
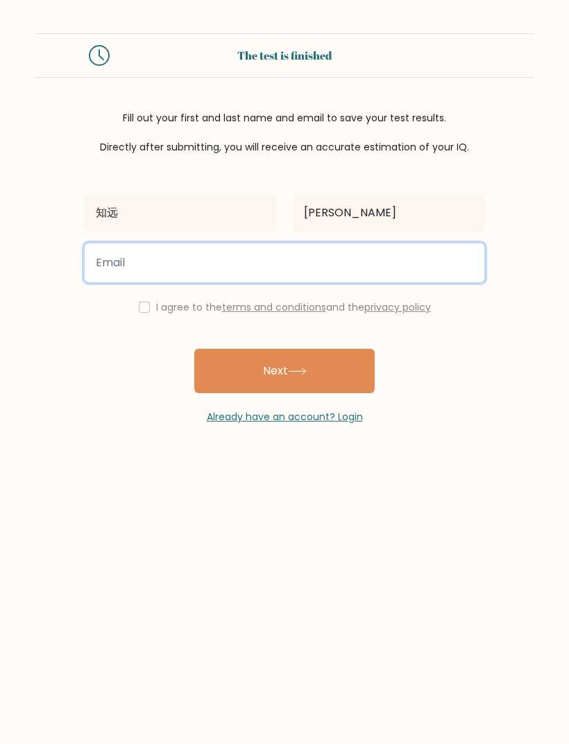
click at [401, 250] on input "email" at bounding box center [284, 262] width 399 height 39
type input "jssisisisisiwjj@qq.com"
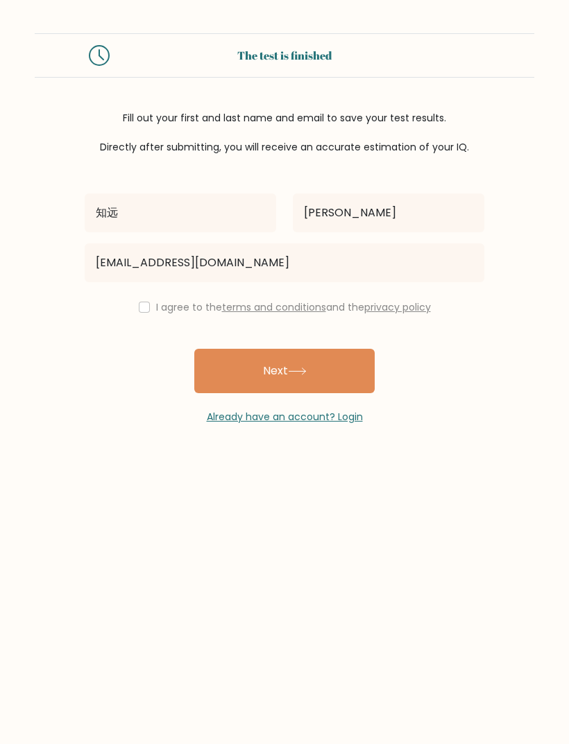
click at [152, 304] on div "I agree to the terms and conditions and the privacy policy" at bounding box center [284, 307] width 416 height 17
click at [144, 304] on input "checkbox" at bounding box center [144, 307] width 11 height 11
checkbox input "true"
click at [288, 377] on button "Next" at bounding box center [284, 371] width 180 height 44
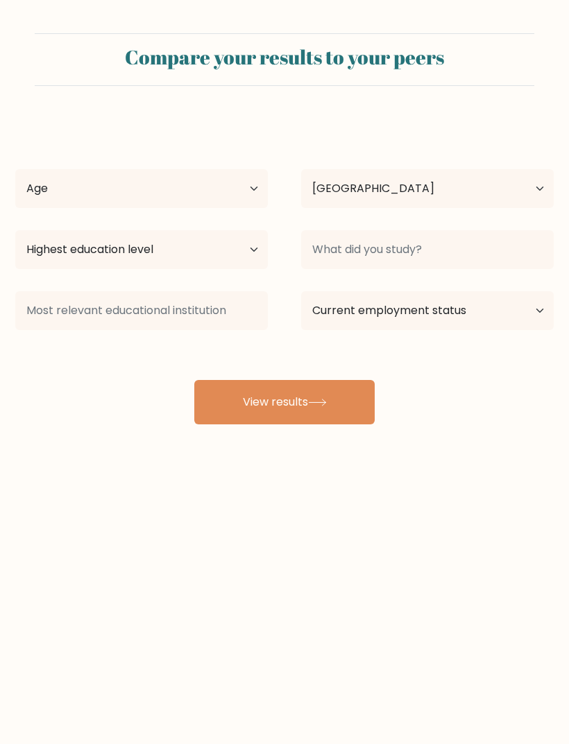
select select "CN"
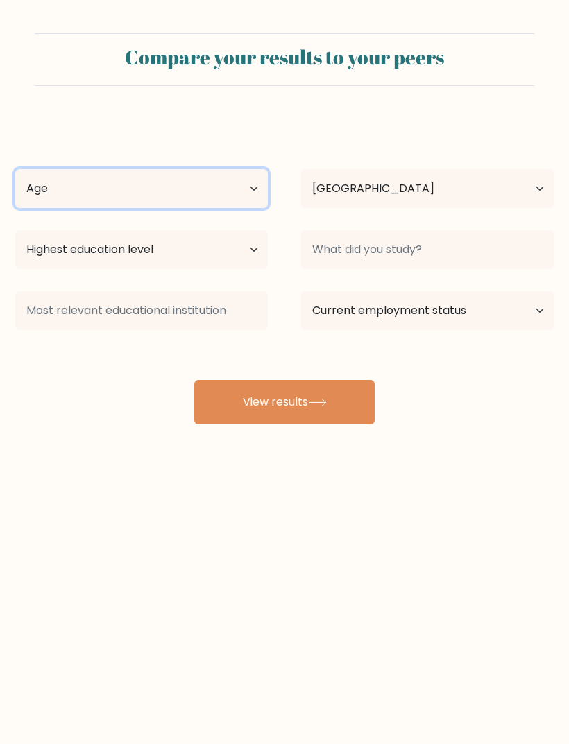
click at [226, 184] on select "Age Under 18 years old 18-24 years old 25-34 years old 35-44 years old 45-54 ye…" at bounding box center [141, 188] width 252 height 39
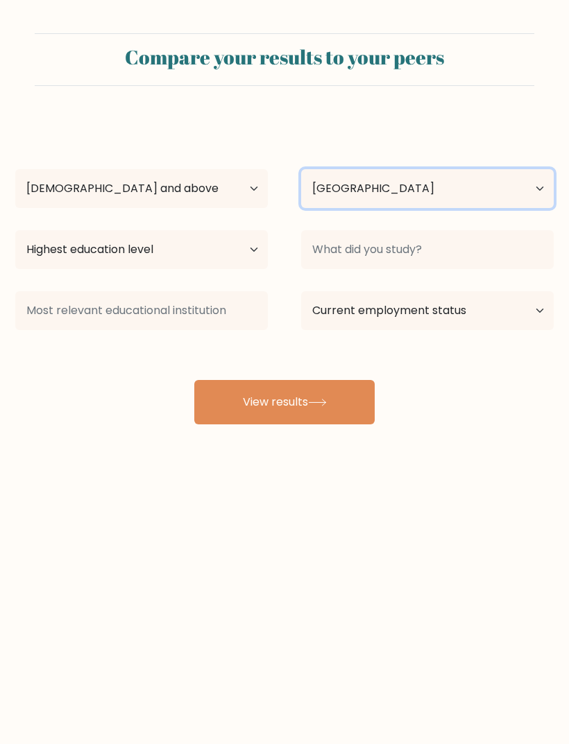
click at [420, 179] on select "Country Afghanistan Albania Algeria American Samoa Andorra Angola Anguilla Anta…" at bounding box center [427, 188] width 252 height 39
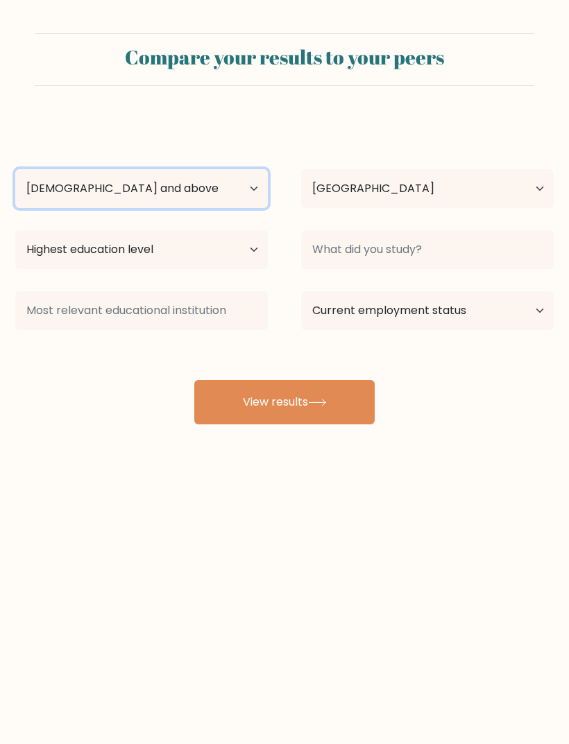
click at [125, 191] on select "Age Under 18 years old 18-24 years old 25-34 years old 35-44 years old 45-54 ye…" at bounding box center [141, 188] width 252 height 39
click at [85, 180] on select "Age Under 18 years old 18-24 years old 25-34 years old 35-44 years old 45-54 ye…" at bounding box center [141, 188] width 252 height 39
select select "min_18"
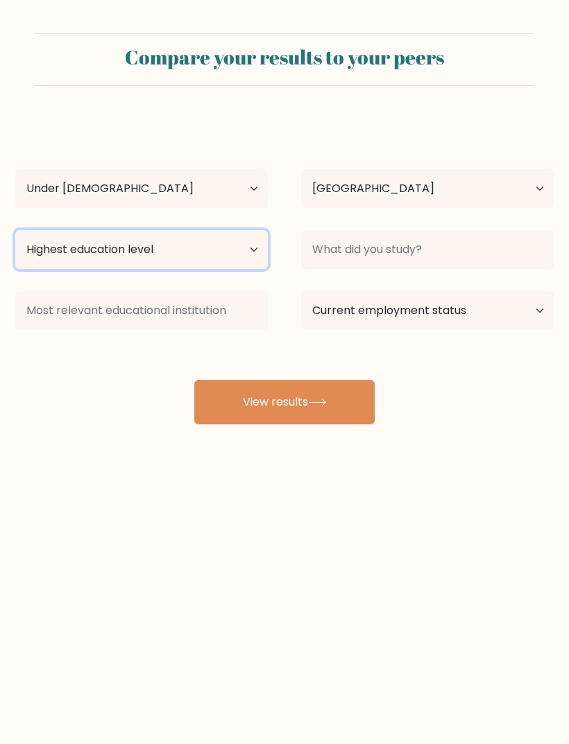
click at [232, 248] on select "Highest education level No schooling Primary Lower Secondary Upper Secondary Oc…" at bounding box center [141, 249] width 252 height 39
select select "no_schooling"
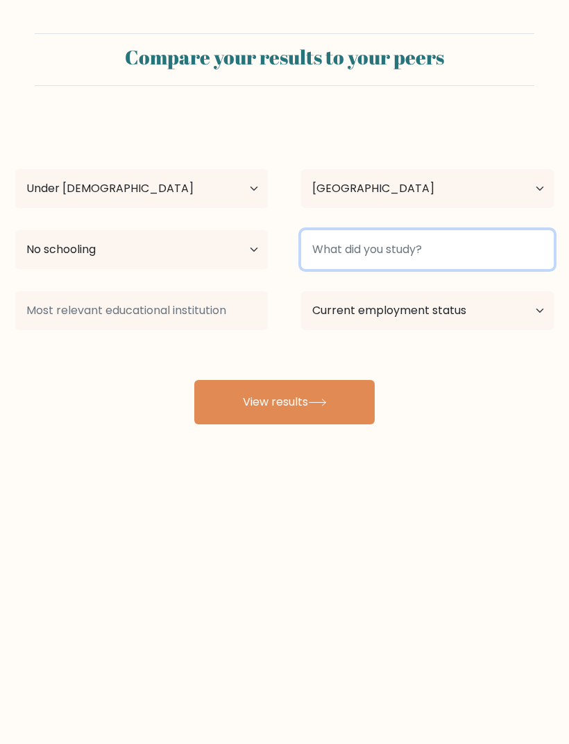
click at [388, 258] on input at bounding box center [427, 249] width 252 height 39
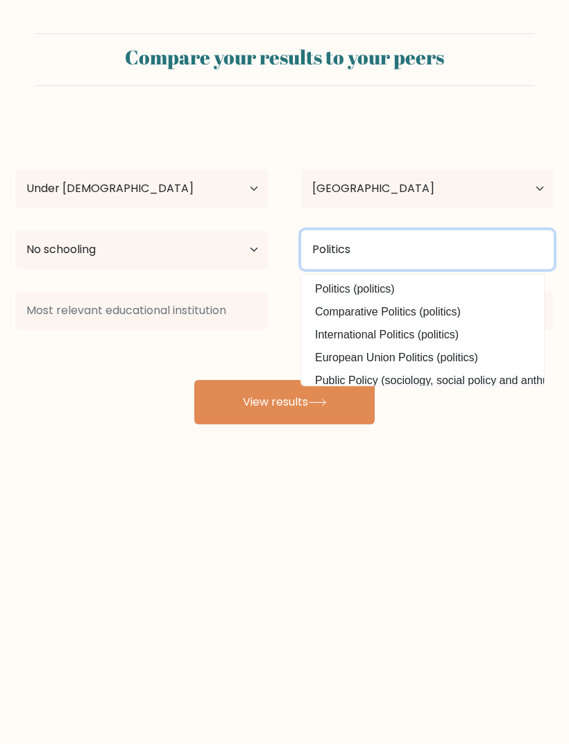
type input "Politics"
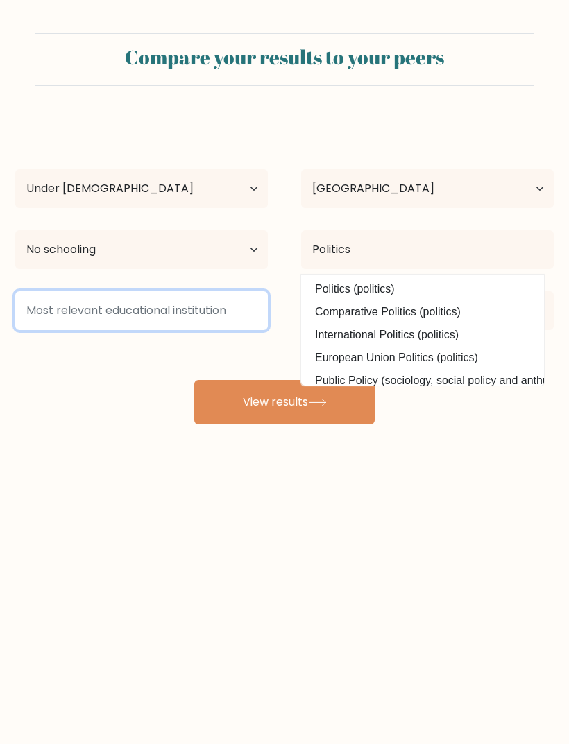
click at [180, 313] on input at bounding box center [141, 310] width 252 height 39
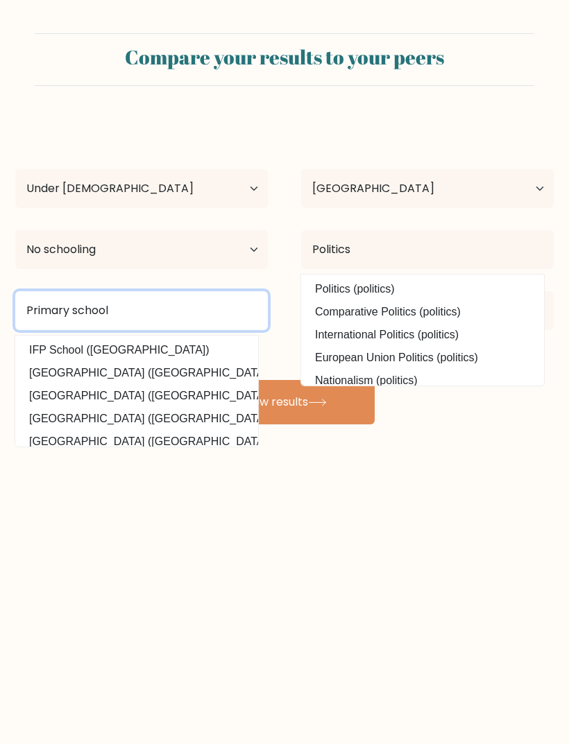
type input "Primary school"
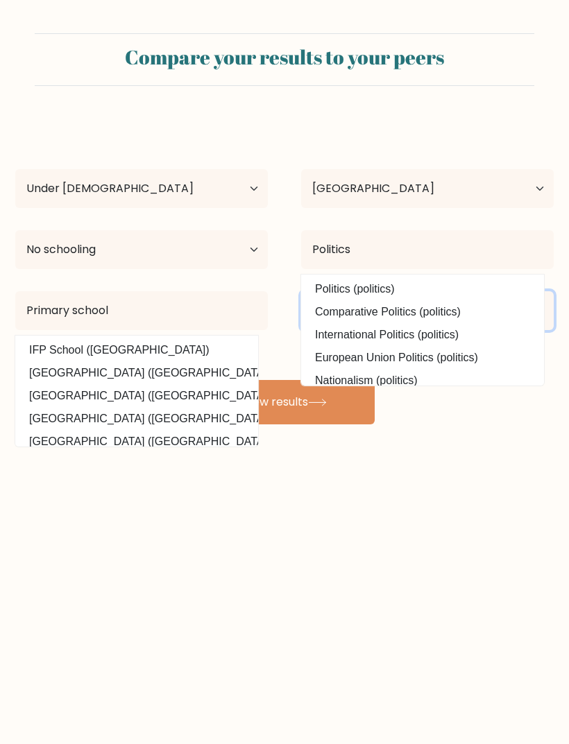
click at [470, 307] on select "Current employment status Employed Student Retired Other / prefer not to answer" at bounding box center [427, 310] width 252 height 39
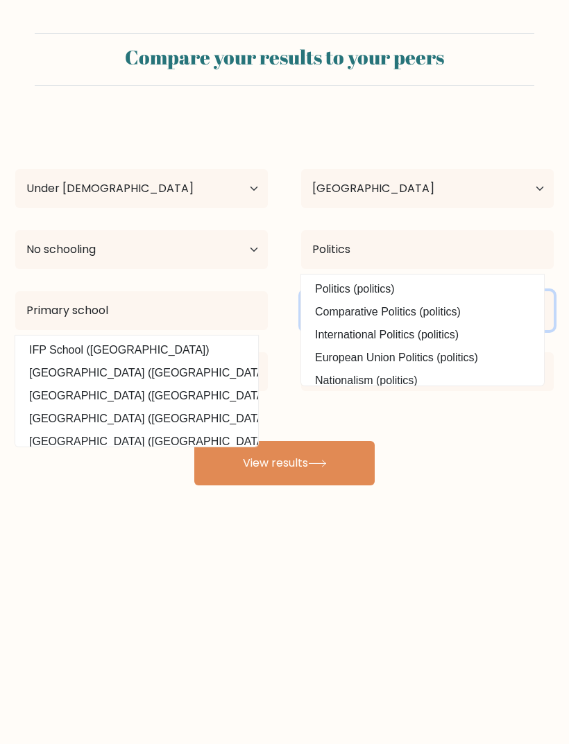
click at [474, 315] on select "Current employment status Employed Student Retired Other / prefer not to answer" at bounding box center [427, 310] width 252 height 39
select select "retired"
click at [227, 355] on input at bounding box center [141, 371] width 252 height 39
type input "N"
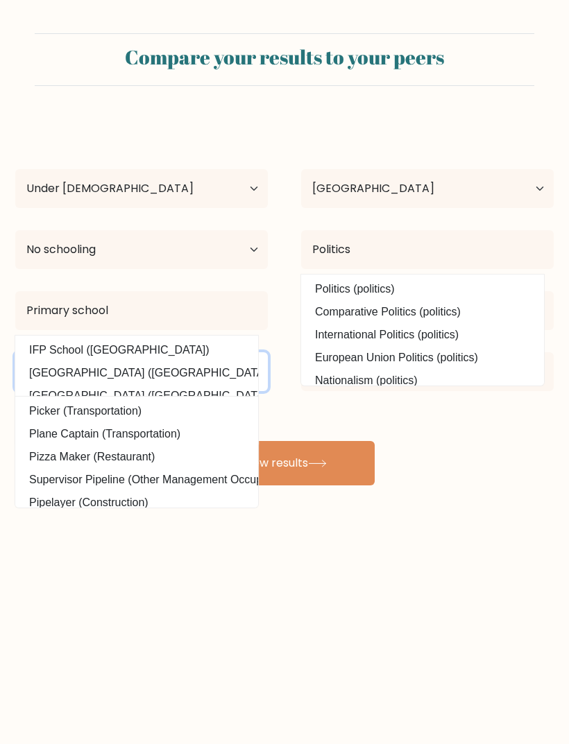
type input "Piper"
click at [464, 369] on input at bounding box center [427, 371] width 252 height 39
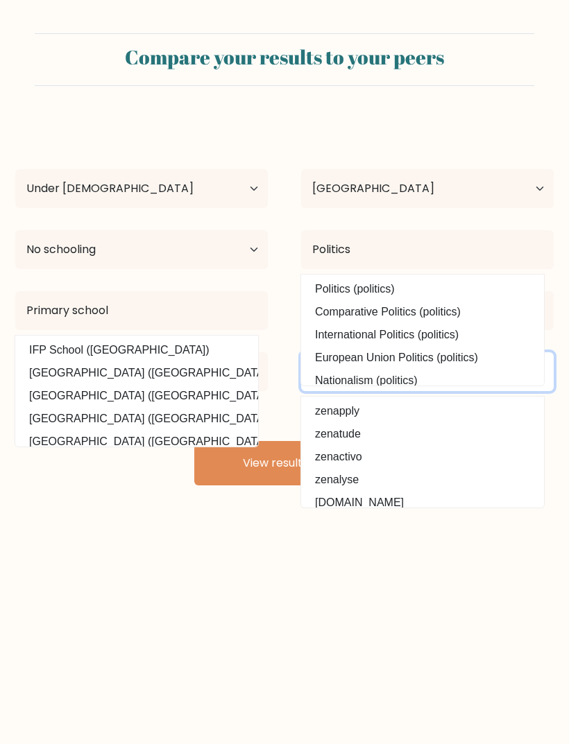
click at [398, 371] on input "Zeta" at bounding box center [427, 371] width 252 height 39
type input "Z"
type input "Trump"
click at [284, 465] on button "View results" at bounding box center [284, 463] width 180 height 44
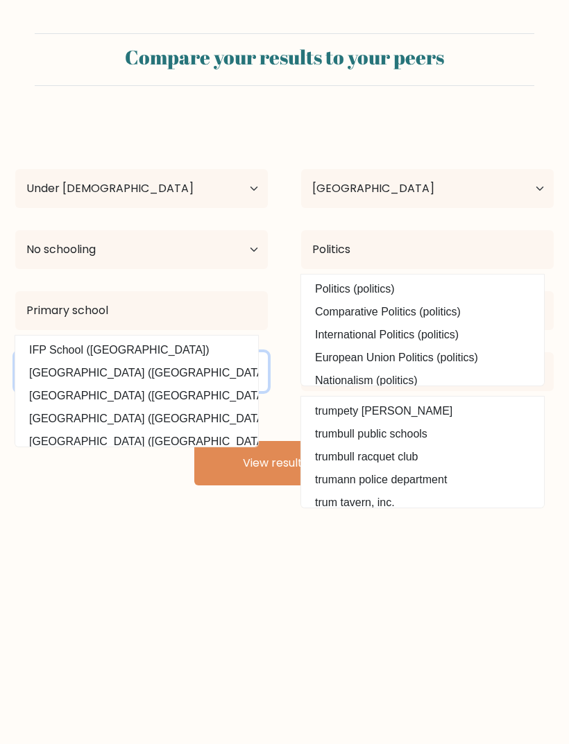
click at [209, 391] on input "Piper" at bounding box center [141, 371] width 252 height 39
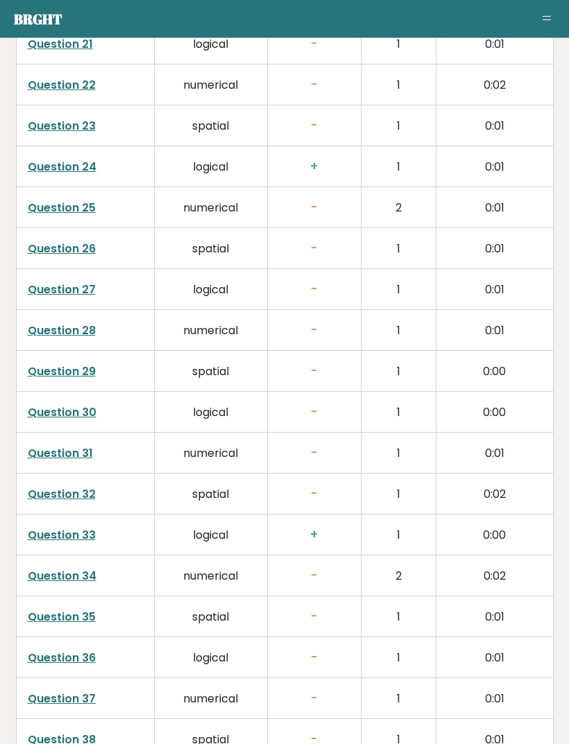
scroll to position [3462, 0]
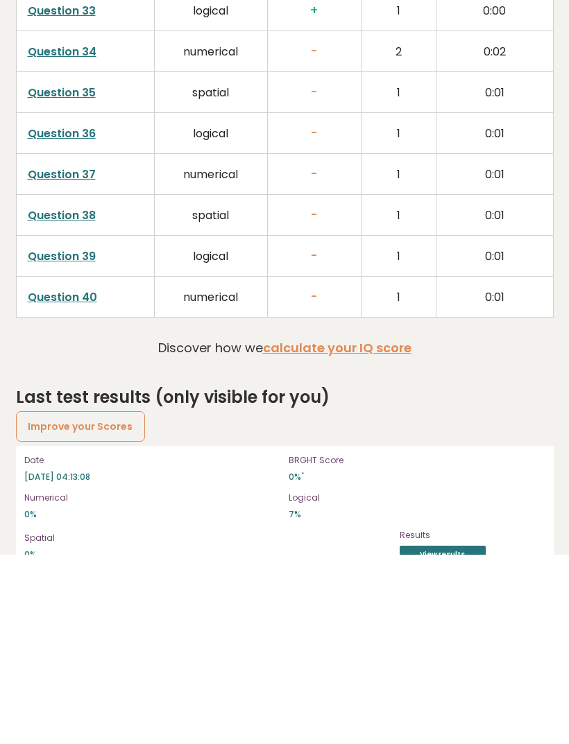
click at [114, 601] on link "Improve your Scores" at bounding box center [81, 616] width 130 height 31
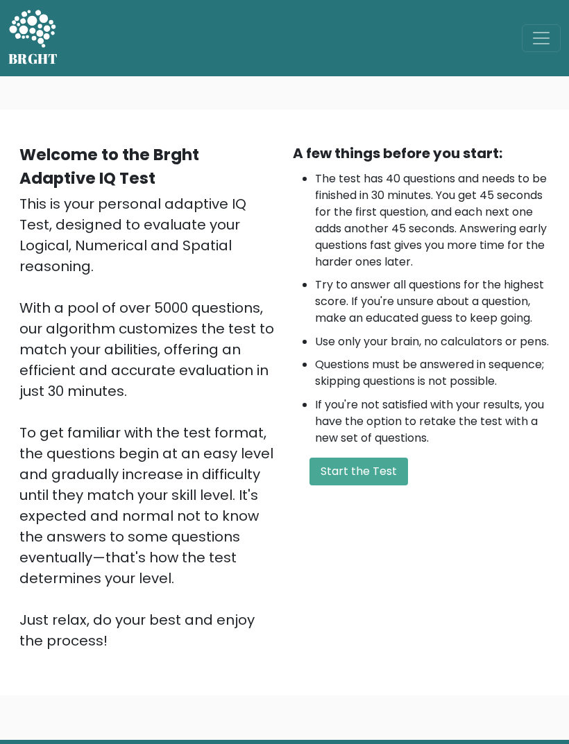
click at [380, 485] on button "Start the Test" at bounding box center [358, 472] width 98 height 28
click at [336, 485] on button "Start the Test" at bounding box center [358, 472] width 98 height 28
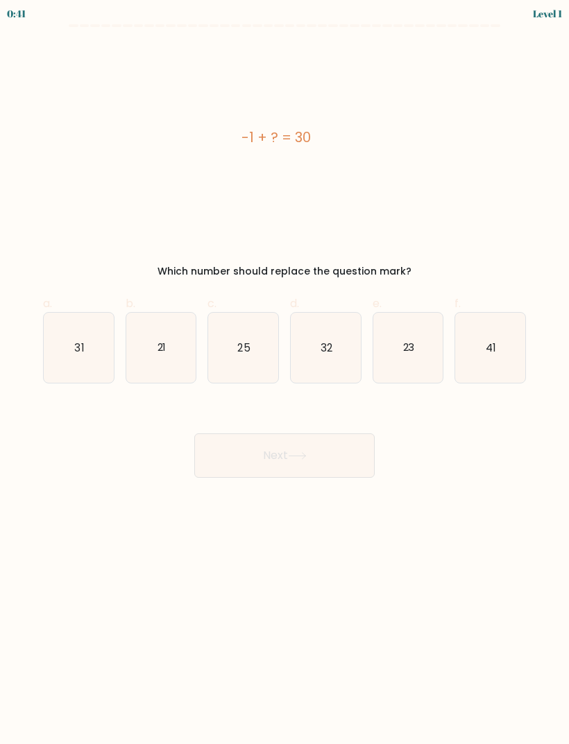
scroll to position [44, 0]
click at [55, 313] on icon "31" at bounding box center [79, 348] width 70 height 70
click at [284, 372] on input "a. 31" at bounding box center [284, 376] width 1 height 9
radio input "true"
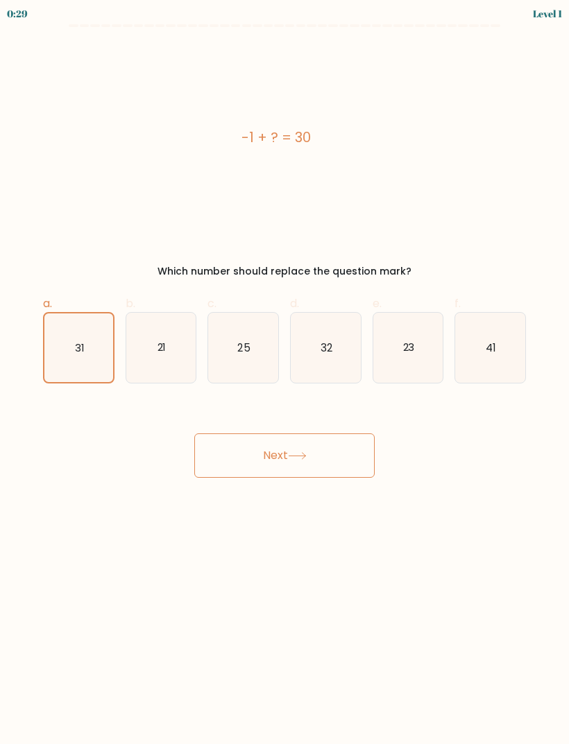
click at [356, 463] on button "Next" at bounding box center [284, 455] width 180 height 44
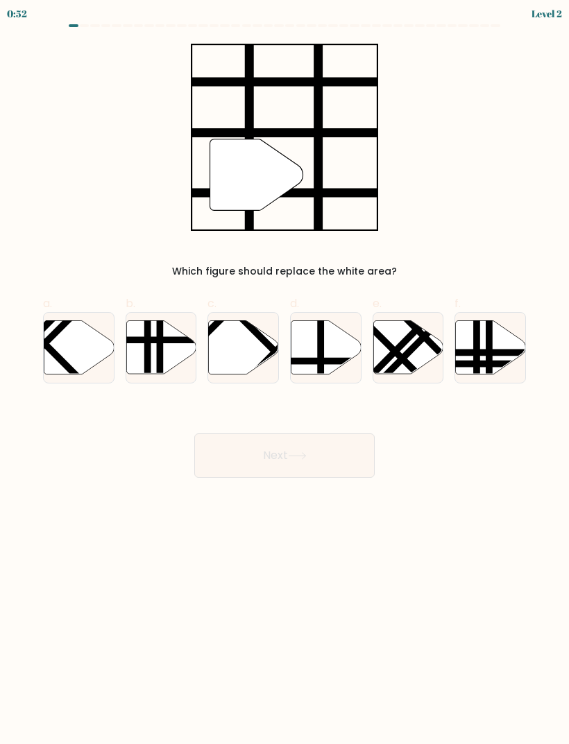
click at [340, 347] on icon at bounding box center [326, 346] width 70 height 53
click at [285, 372] on input "d." at bounding box center [284, 376] width 1 height 9
radio input "true"
click at [328, 465] on button "Next" at bounding box center [284, 455] width 180 height 44
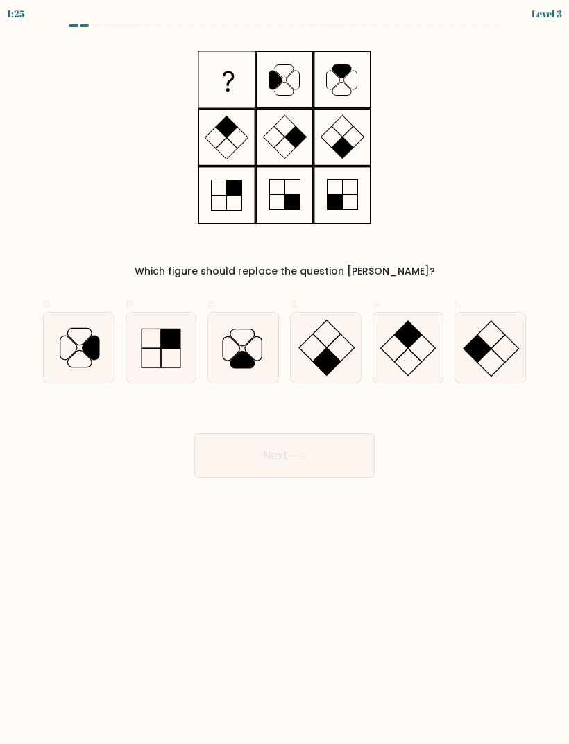
click at [227, 346] on icon at bounding box center [243, 348] width 70 height 70
click at [284, 372] on input "c." at bounding box center [284, 376] width 1 height 9
radio input "true"
click at [310, 469] on button "Next" at bounding box center [284, 455] width 180 height 44
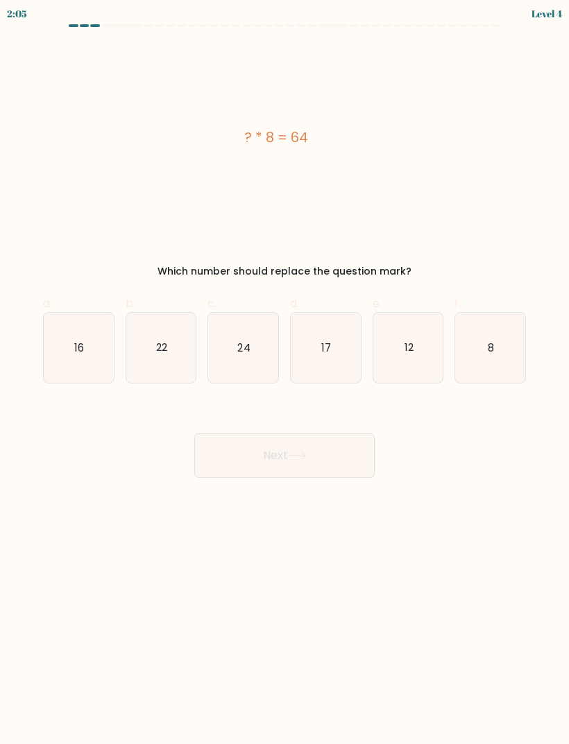
click at [494, 354] on icon "8" at bounding box center [490, 348] width 70 height 70
click at [285, 372] on input "f. 8" at bounding box center [284, 376] width 1 height 9
radio input "true"
click at [341, 465] on button "Next" at bounding box center [284, 455] width 180 height 44
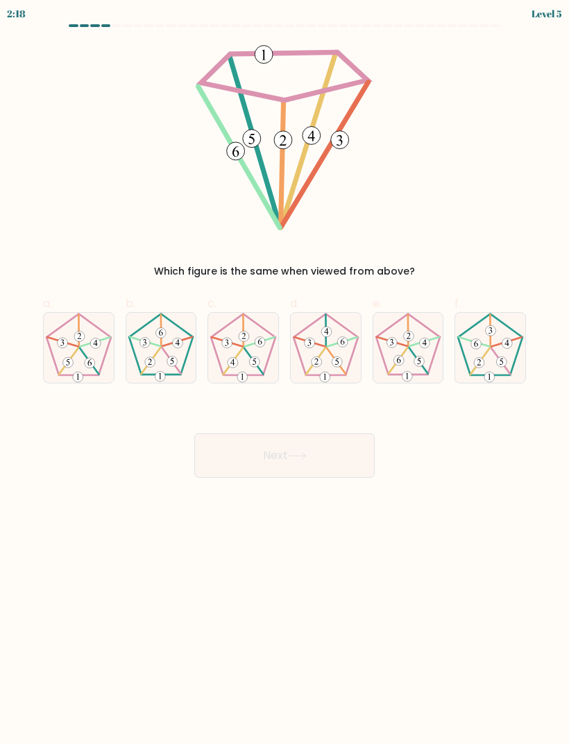
click at [240, 332] on icon at bounding box center [243, 348] width 70 height 70
click at [284, 372] on input "c." at bounding box center [284, 376] width 1 height 9
radio input "true"
click at [275, 466] on button "Next" at bounding box center [284, 455] width 180 height 44
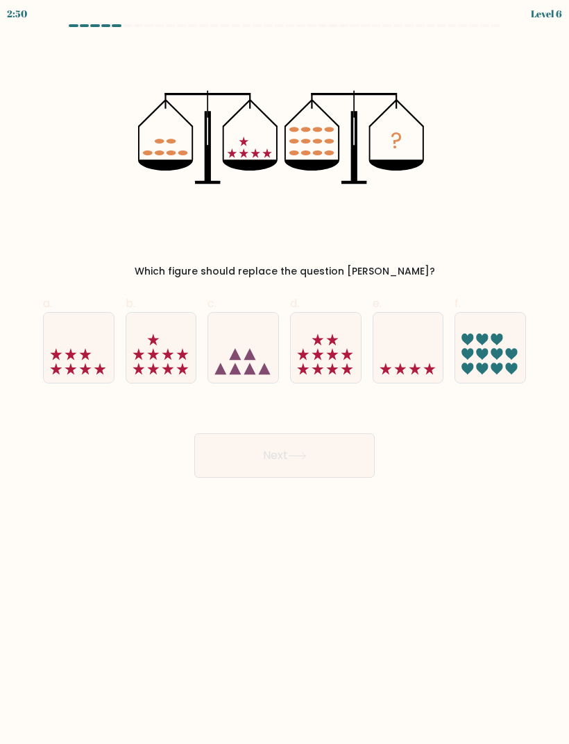
click at [331, 361] on icon at bounding box center [326, 348] width 70 height 58
click at [285, 372] on input "d." at bounding box center [284, 376] width 1 height 9
radio input "true"
click at [301, 452] on icon at bounding box center [297, 456] width 19 height 8
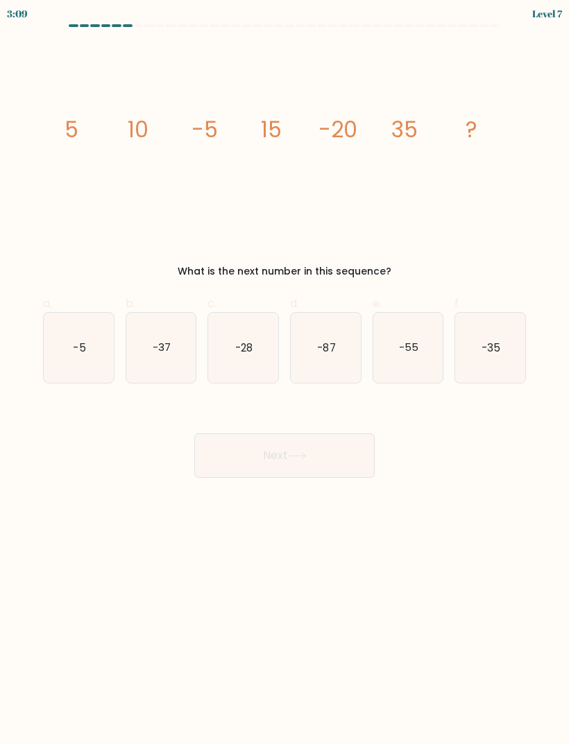
click at [406, 360] on icon "-55" at bounding box center [408, 348] width 70 height 70
click at [285, 372] on input "e. -55" at bounding box center [284, 376] width 1 height 9
radio input "true"
click at [333, 460] on button "Next" at bounding box center [284, 455] width 180 height 44
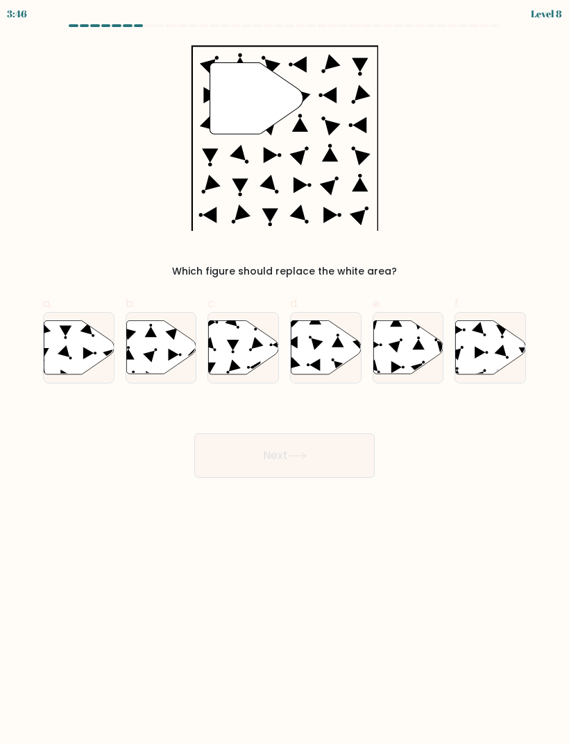
click at [416, 339] on icon at bounding box center [408, 346] width 70 height 53
click at [285, 372] on input "e." at bounding box center [284, 376] width 1 height 9
radio input "true"
click at [342, 455] on button "Next" at bounding box center [284, 455] width 180 height 44
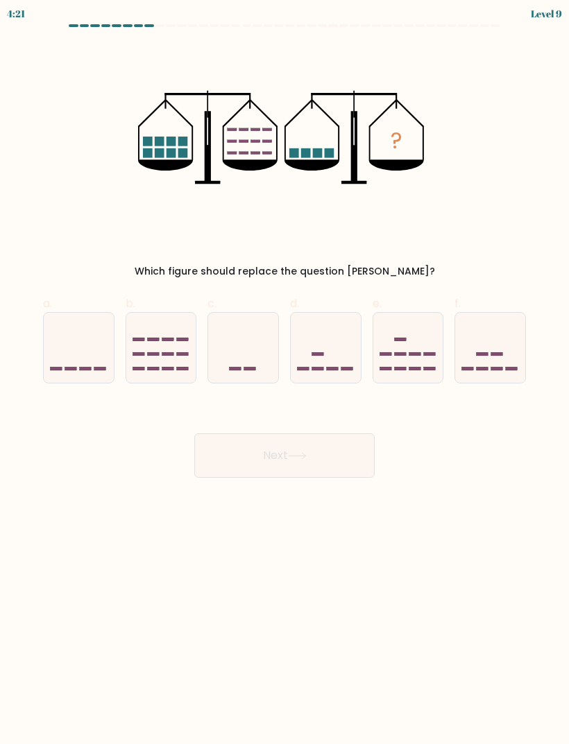
click at [488, 361] on icon at bounding box center [490, 348] width 70 height 58
click at [285, 372] on input "f." at bounding box center [284, 376] width 1 height 9
radio input "true"
click at [342, 455] on button "Next" at bounding box center [284, 455] width 180 height 44
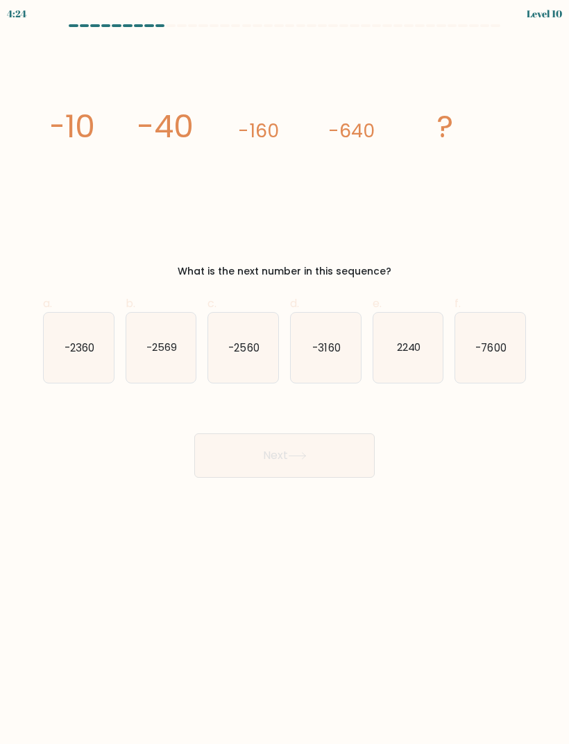
click at [249, 338] on icon "-2560" at bounding box center [243, 348] width 70 height 70
click at [284, 372] on input "c. -2560" at bounding box center [284, 376] width 1 height 9
radio input "true"
click at [300, 458] on icon at bounding box center [297, 456] width 19 height 8
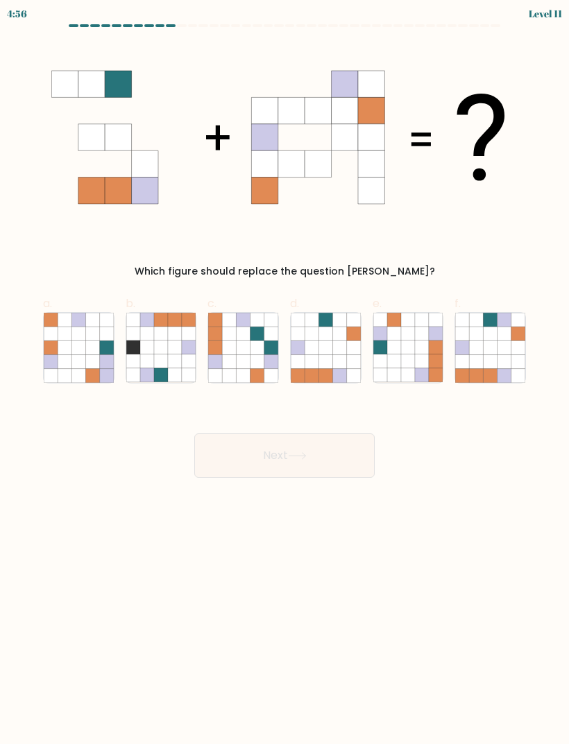
click at [502, 359] on icon at bounding box center [504, 361] width 14 height 14
click at [285, 372] on input "f." at bounding box center [284, 376] width 1 height 9
radio input "true"
click at [338, 463] on button "Next" at bounding box center [284, 455] width 180 height 44
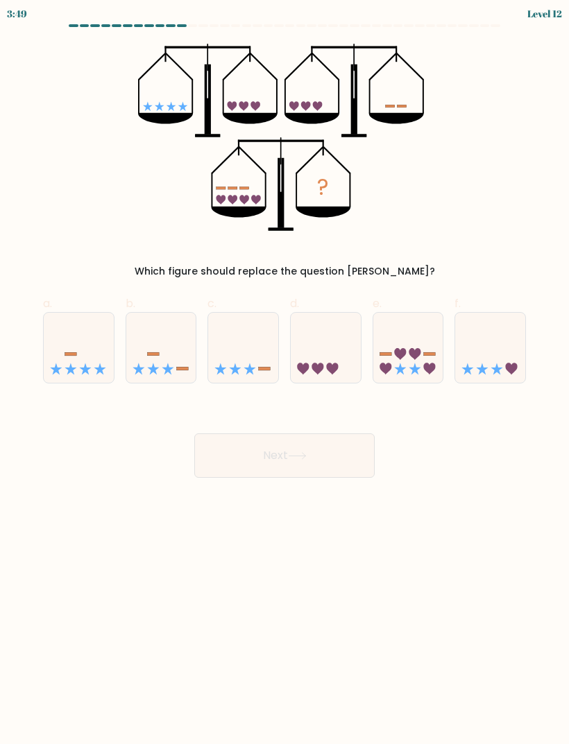
click at [415, 327] on icon at bounding box center [408, 348] width 70 height 58
click at [285, 372] on input "e." at bounding box center [284, 376] width 1 height 9
radio input "true"
click at [324, 452] on button "Next" at bounding box center [284, 455] width 180 height 44
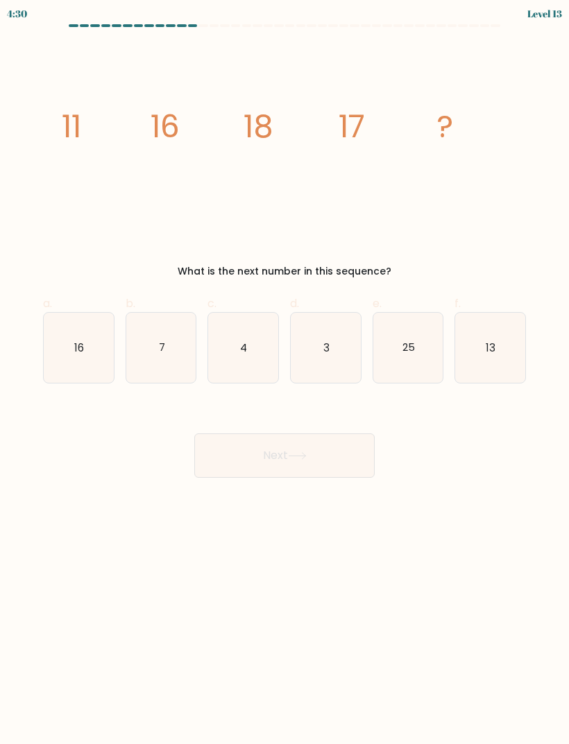
click at [528, 246] on div "image/svg+xml 11 16 18 17 ? What is the next number in this sequence?" at bounding box center [284, 161] width 499 height 235
click at [147, 341] on icon "7" at bounding box center [161, 348] width 70 height 70
click at [284, 372] on input "b. 7" at bounding box center [284, 376] width 1 height 9
radio input "true"
click at [347, 434] on button "Next" at bounding box center [284, 455] width 180 height 44
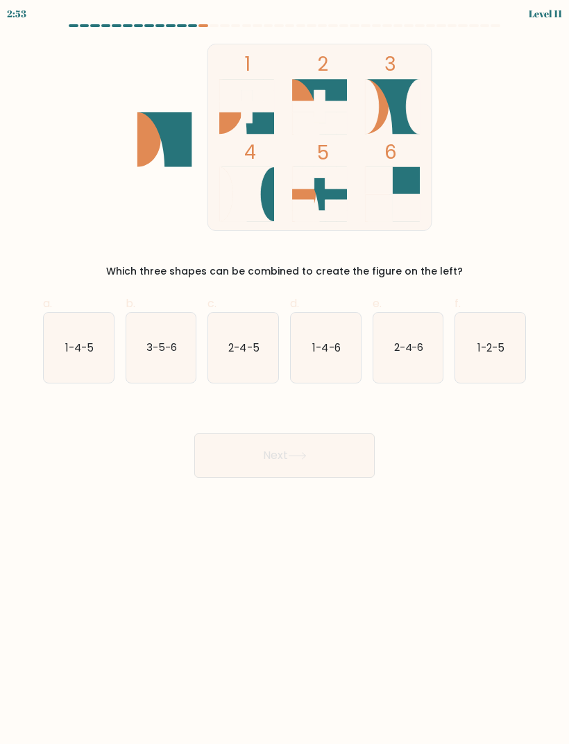
click at [493, 349] on text "1-2-5" at bounding box center [490, 347] width 27 height 15
click at [285, 372] on input "f. 1-2-5" at bounding box center [284, 376] width 1 height 9
radio input "true"
click at [327, 449] on button "Next" at bounding box center [284, 455] width 180 height 44
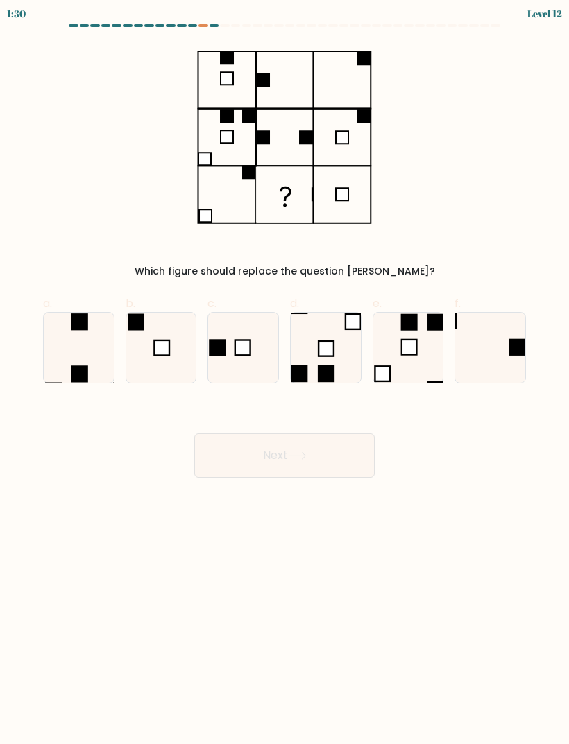
click at [508, 352] on icon at bounding box center [490, 348] width 70 height 70
click at [285, 372] on input "f." at bounding box center [284, 376] width 1 height 9
radio input "true"
click at [326, 476] on button "Next" at bounding box center [284, 455] width 180 height 44
click at [321, 450] on button "Next" at bounding box center [284, 455] width 180 height 44
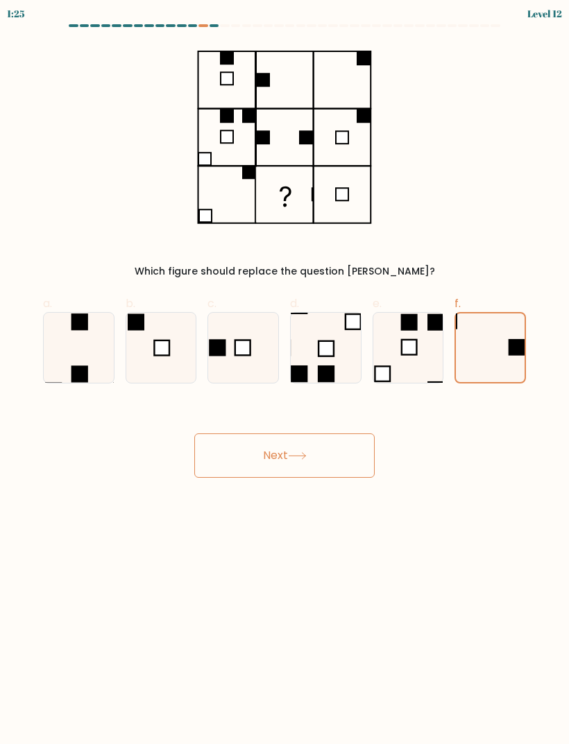
click at [294, 425] on div "Next" at bounding box center [284, 439] width 499 height 78
click at [228, 455] on button "Next" at bounding box center [284, 455] width 180 height 44
click at [225, 451] on button "Next" at bounding box center [284, 455] width 180 height 44
click at [259, 462] on button "Next" at bounding box center [284, 455] width 180 height 44
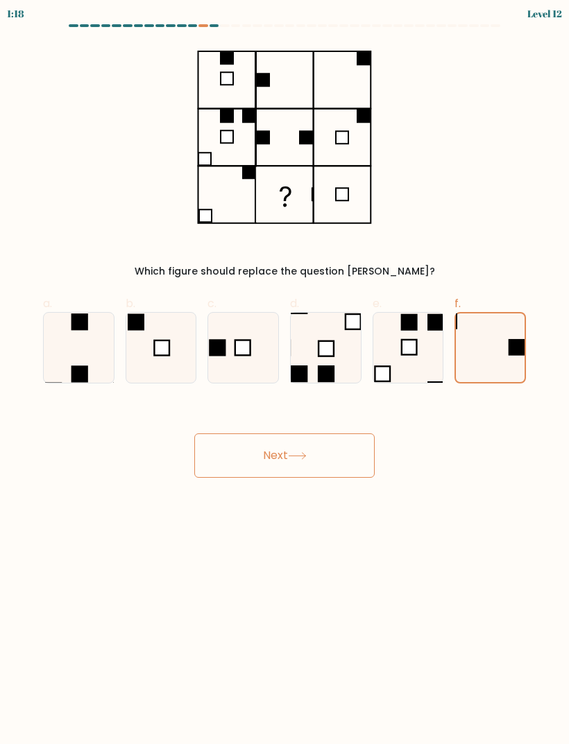
click at [234, 434] on button "Next" at bounding box center [284, 455] width 180 height 44
click at [232, 432] on div "Next" at bounding box center [284, 439] width 499 height 78
click at [216, 458] on button "Next" at bounding box center [284, 455] width 180 height 44
